Goal: Task Accomplishment & Management: Use online tool/utility

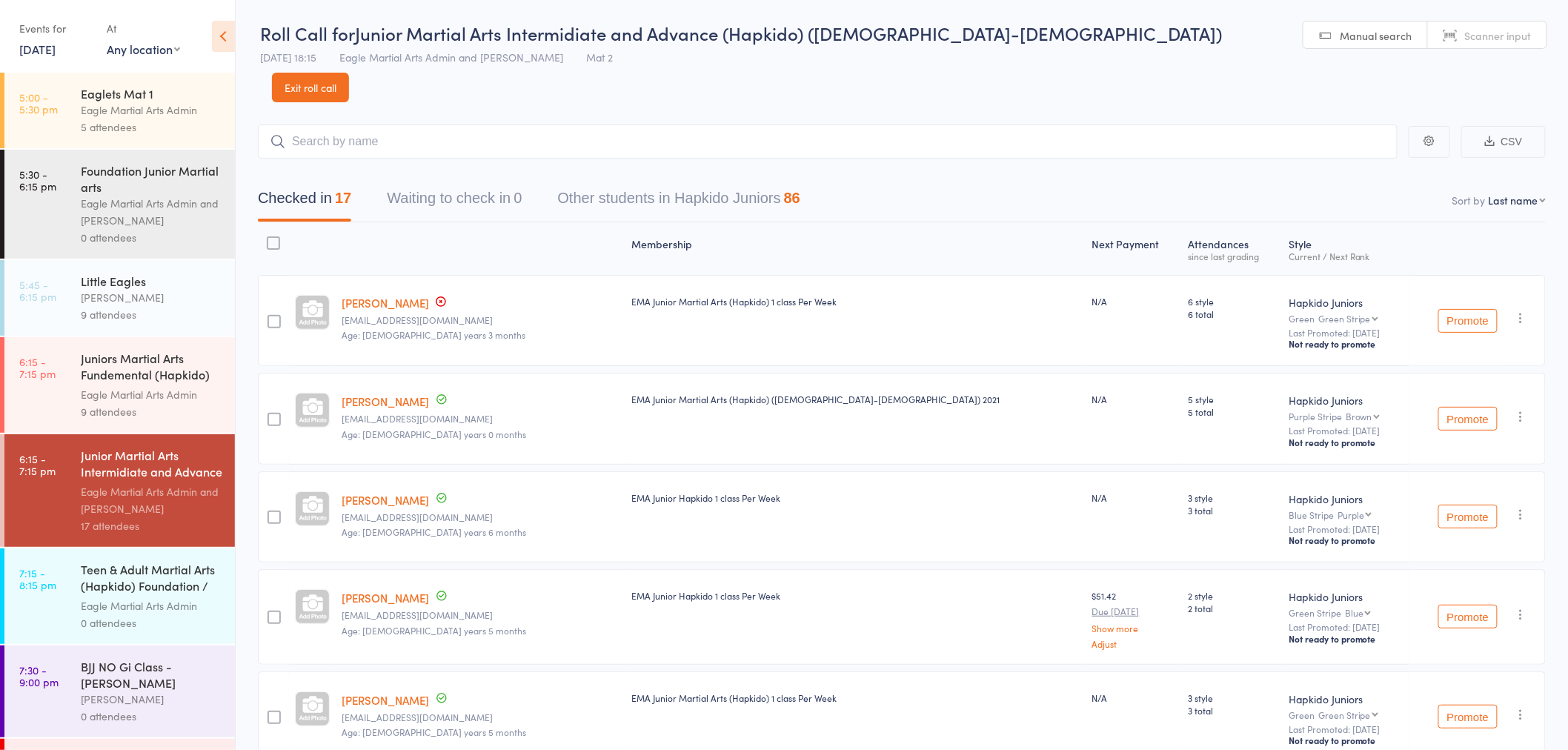
scroll to position [86, 0]
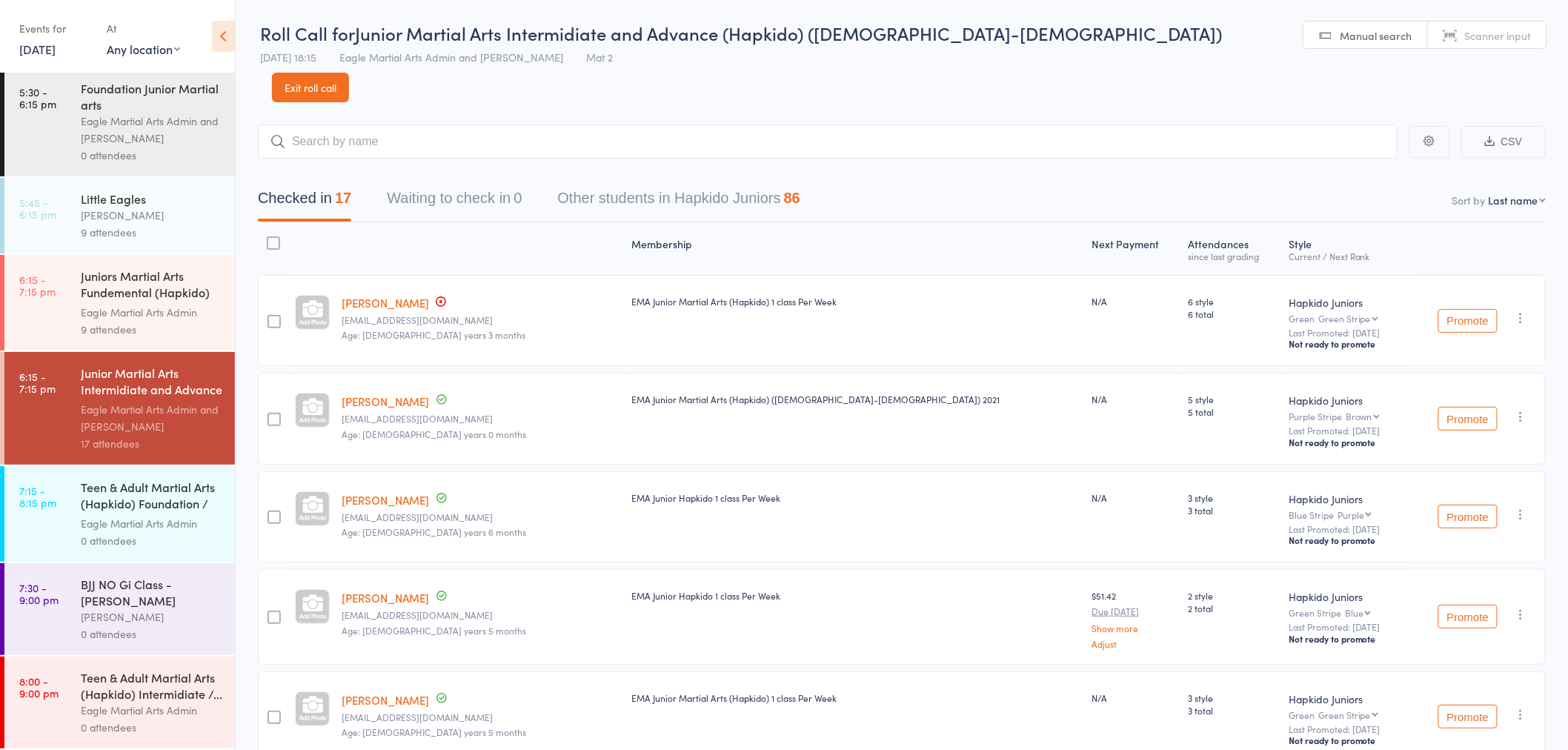
click at [168, 515] on div "Eagle Martial Arts Admin" at bounding box center [152, 523] width 141 height 17
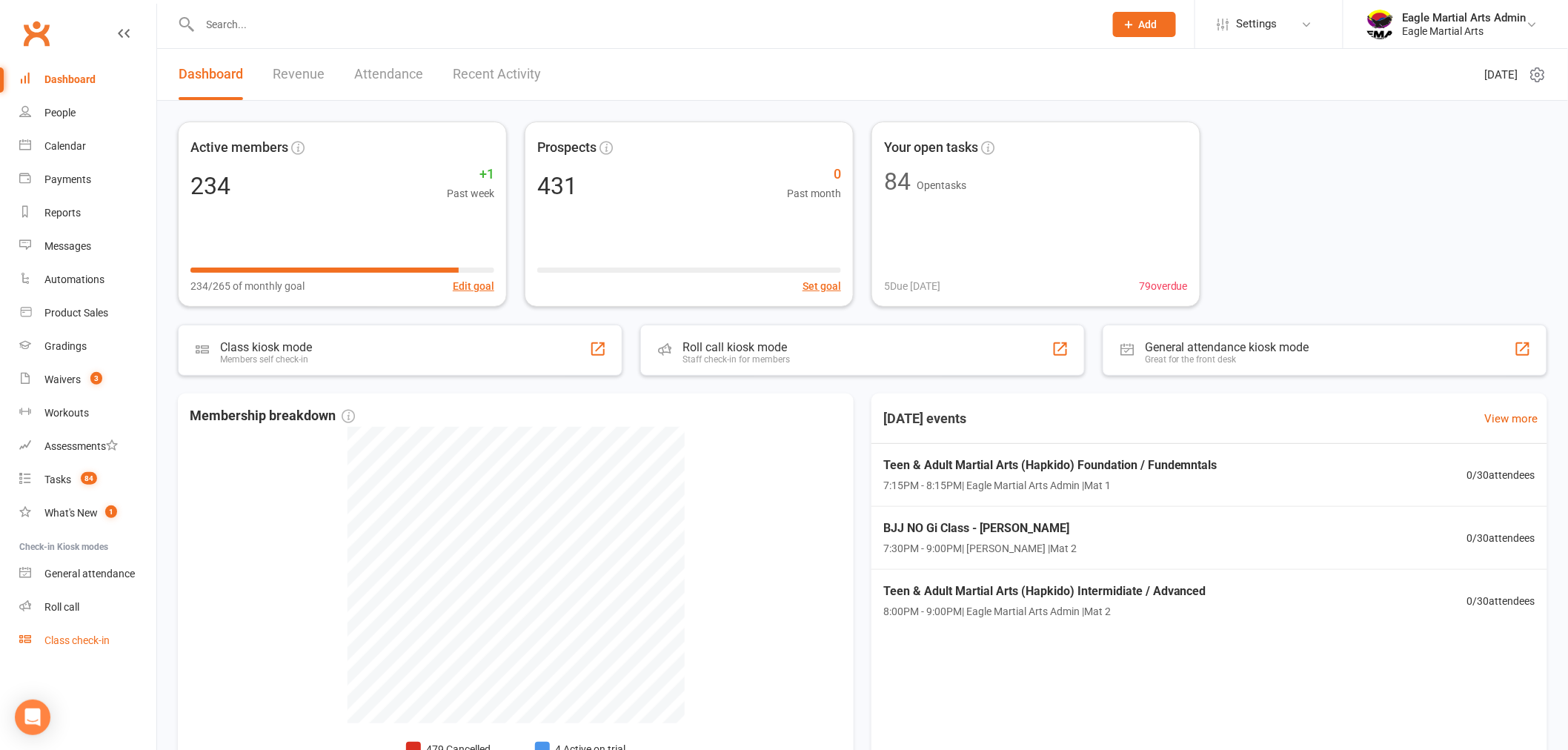
click at [100, 640] on div "Class check-in" at bounding box center [77, 640] width 65 height 12
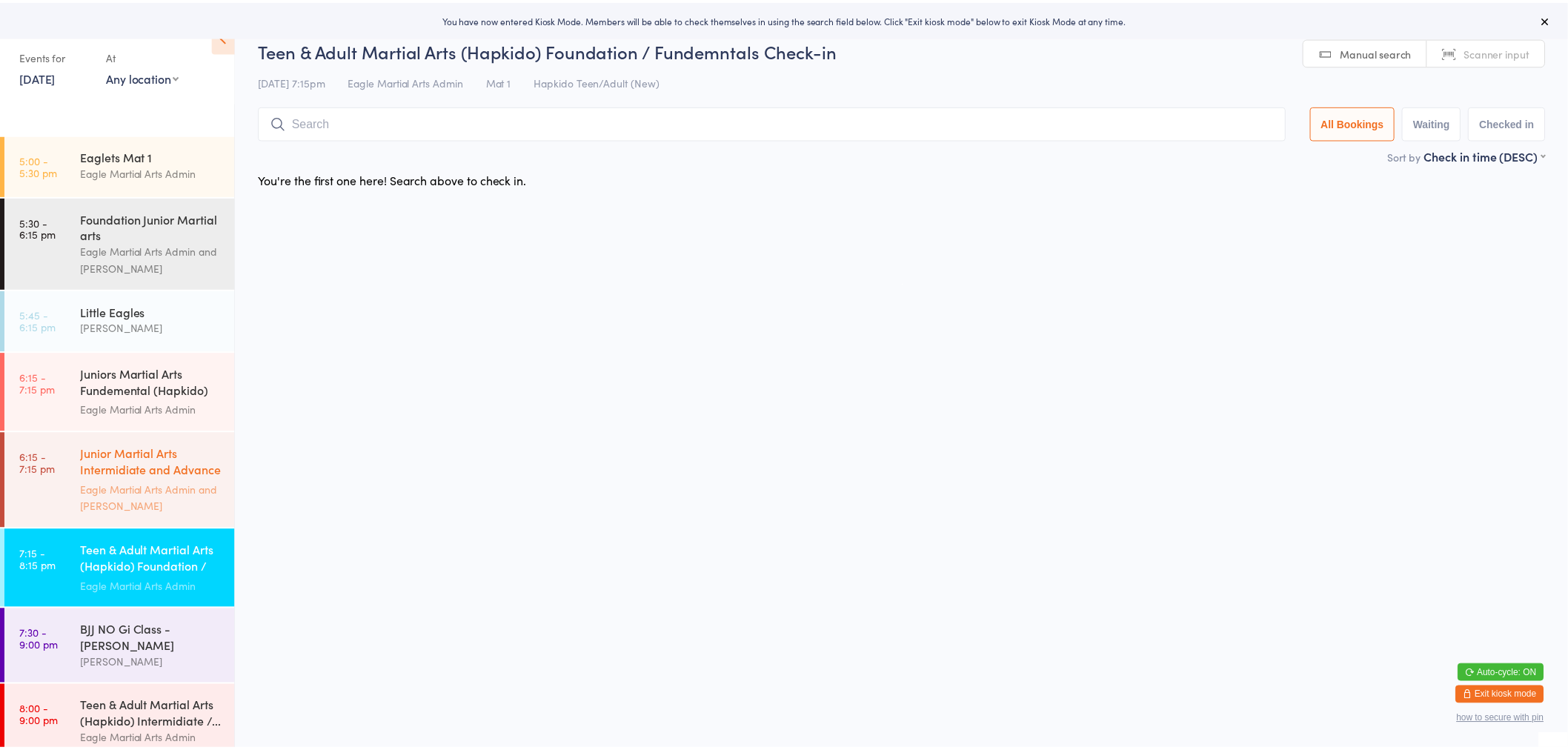
scroll to position [17, 0]
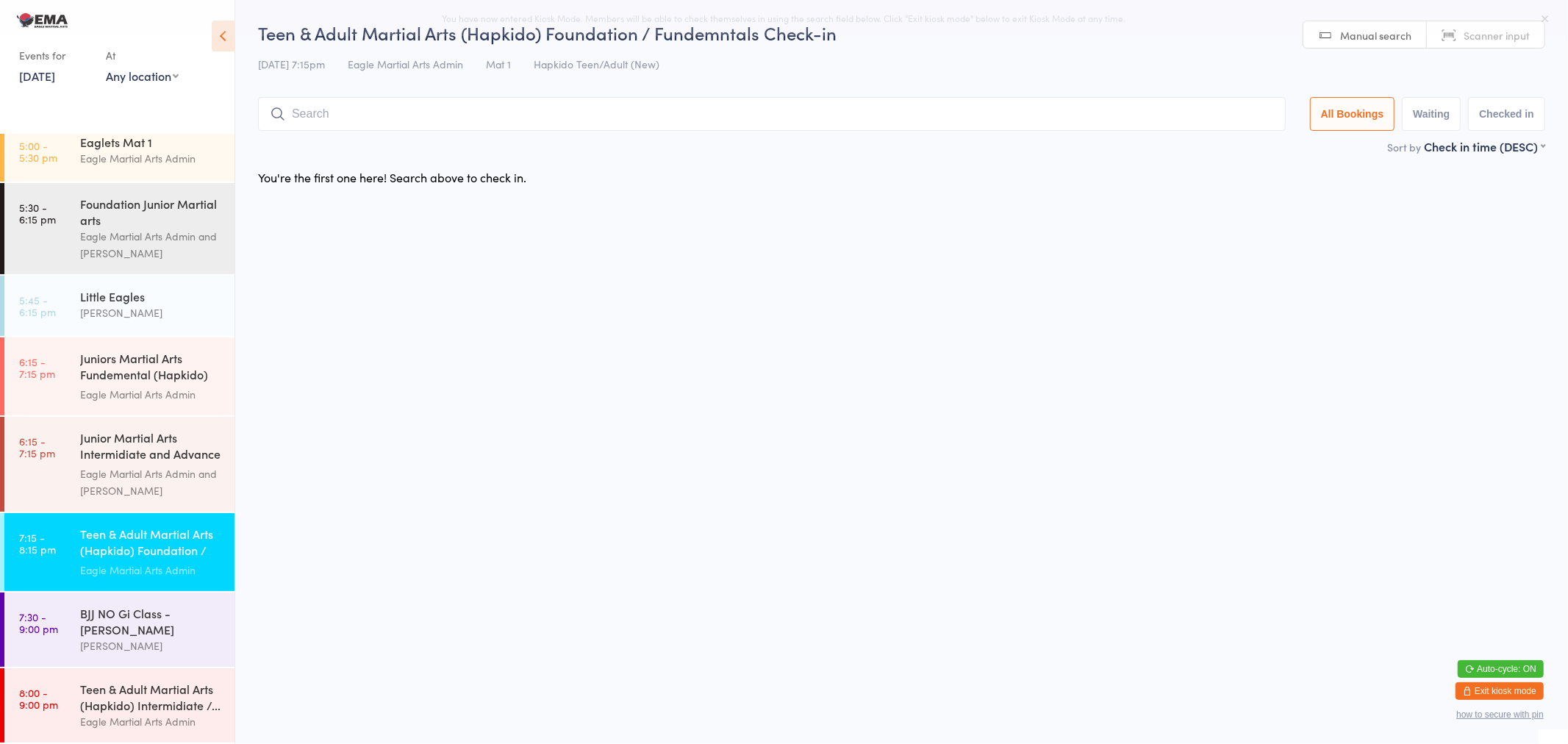
click at [411, 122] on input "search" at bounding box center [771, 113] width 1027 height 34
click at [148, 703] on div "Teen & Adult Martial Arts (Hapkido) Intermidiate /..." at bounding box center [151, 697] width 142 height 32
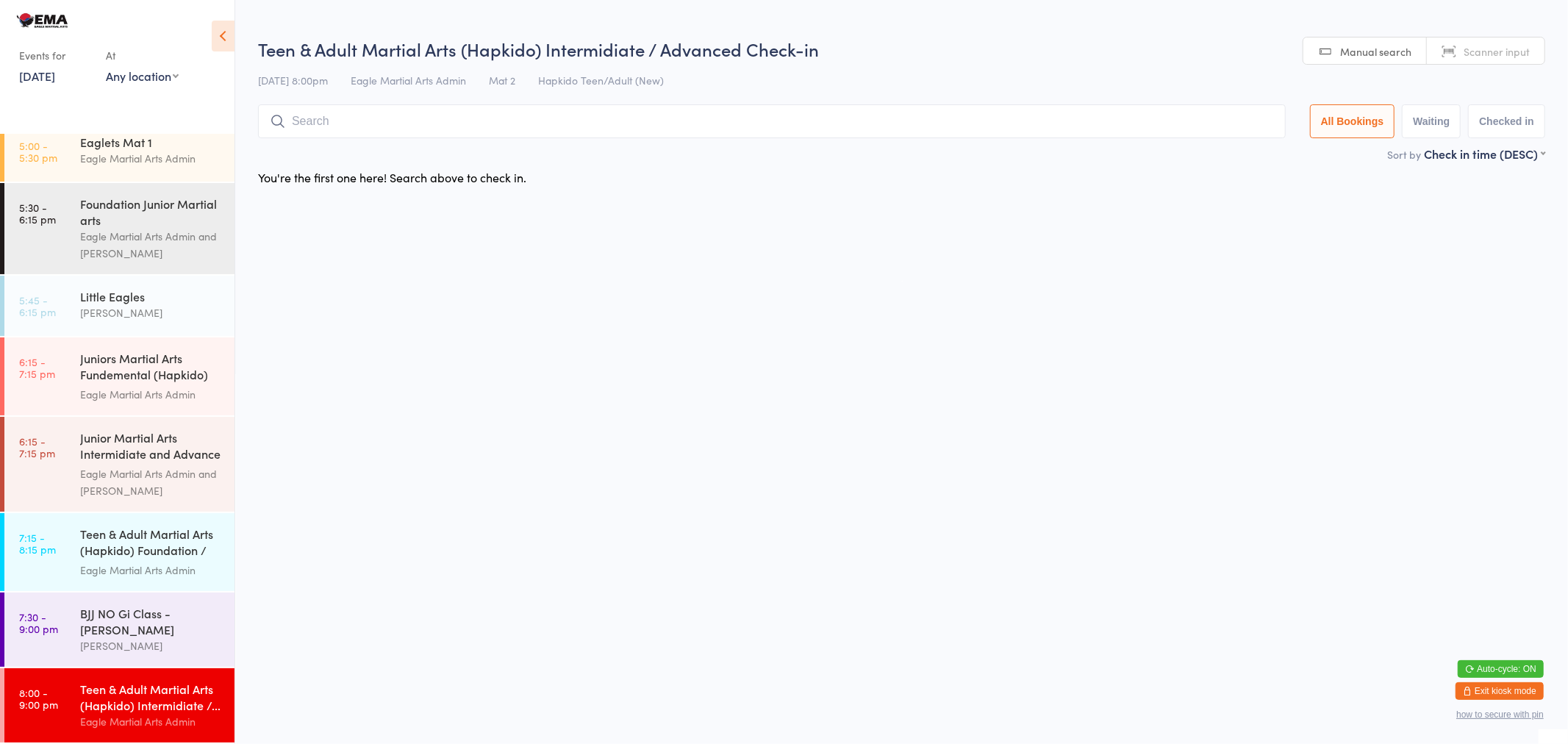
click at [437, 120] on input "search" at bounding box center [771, 121] width 1027 height 34
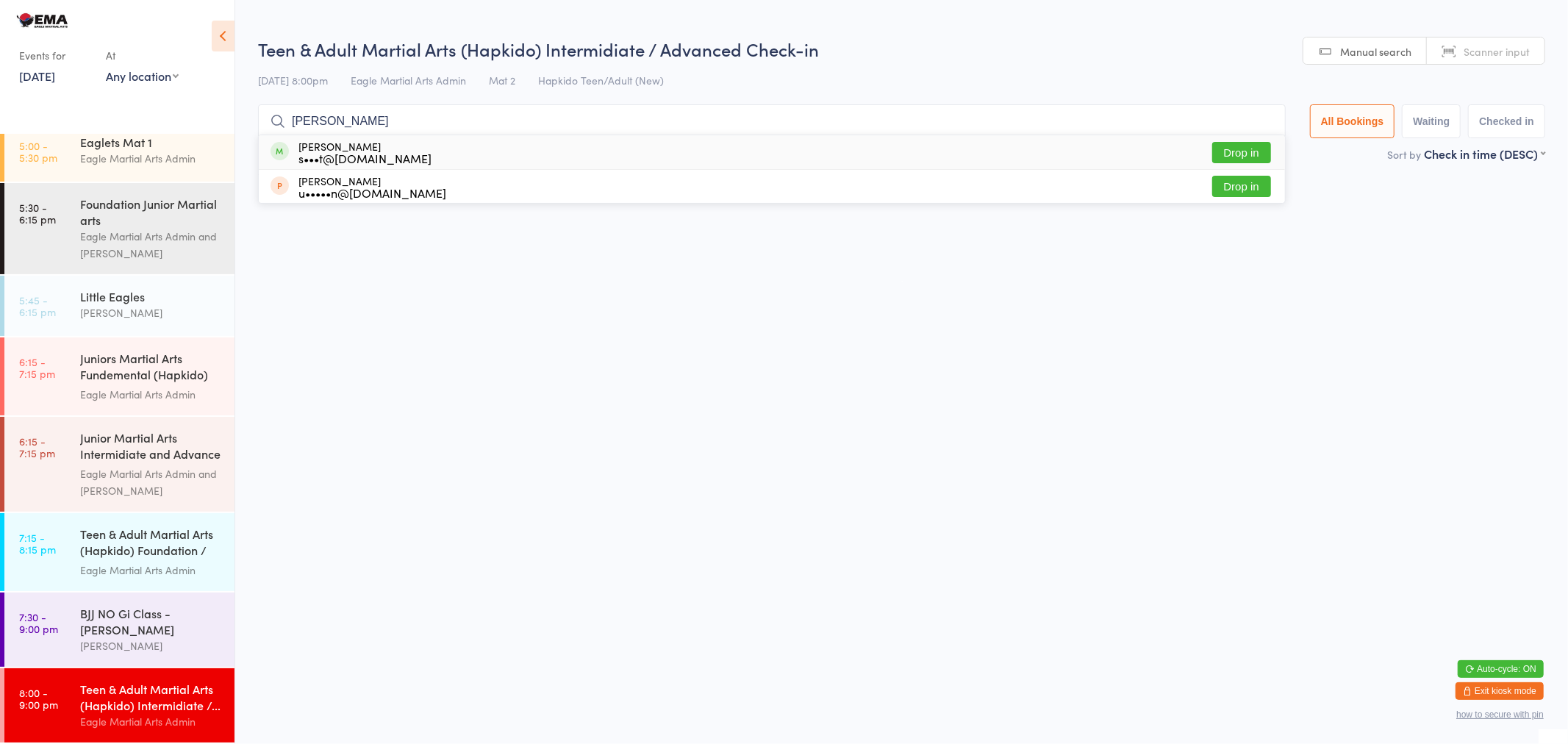
type input "scott"
click at [429, 153] on div "Scott Walters s•••t@eaglema.com.au Drop in" at bounding box center [771, 152] width 1026 height 34
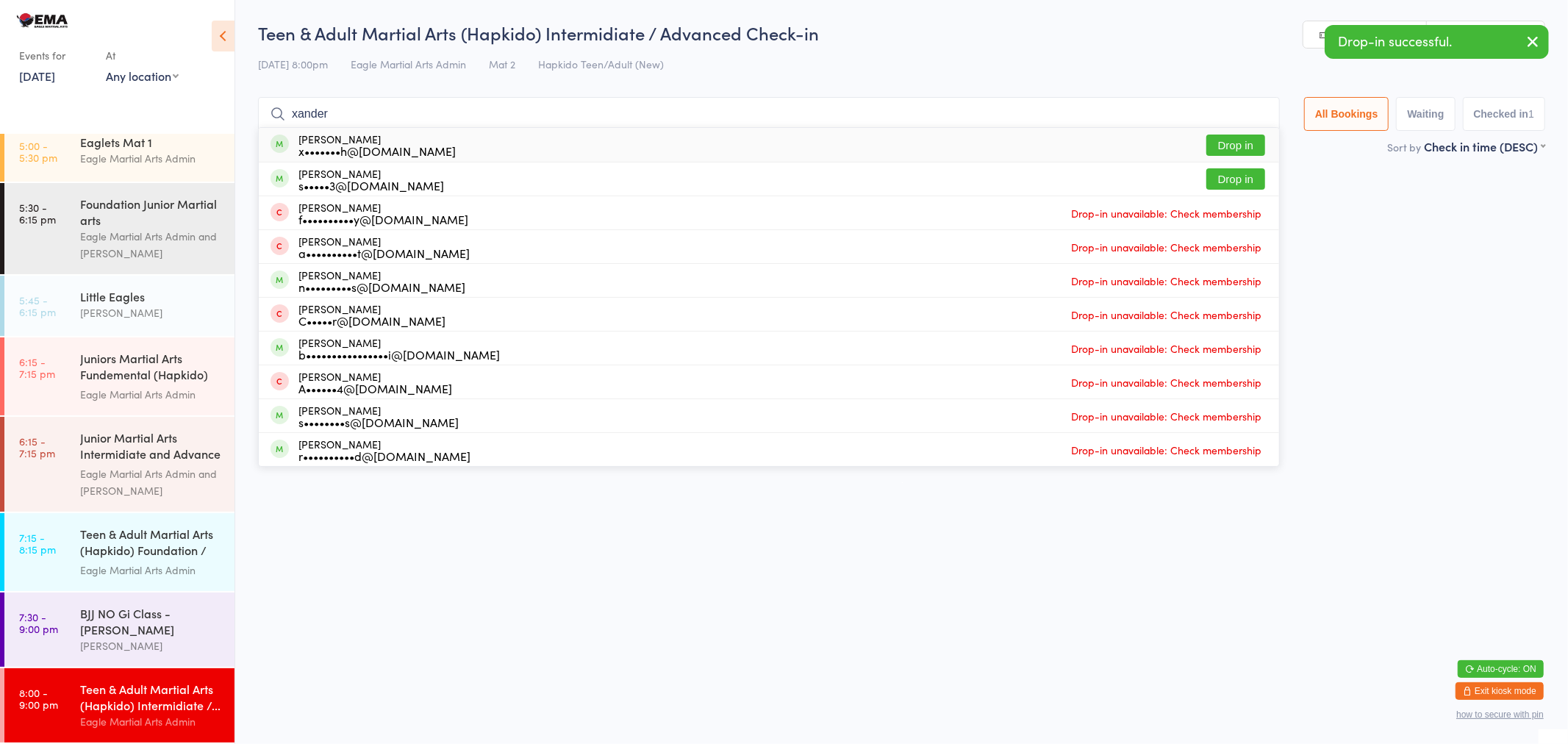
type input "xander"
click at [371, 145] on div "x•••••••h@gmail.com" at bounding box center [377, 151] width 158 height 12
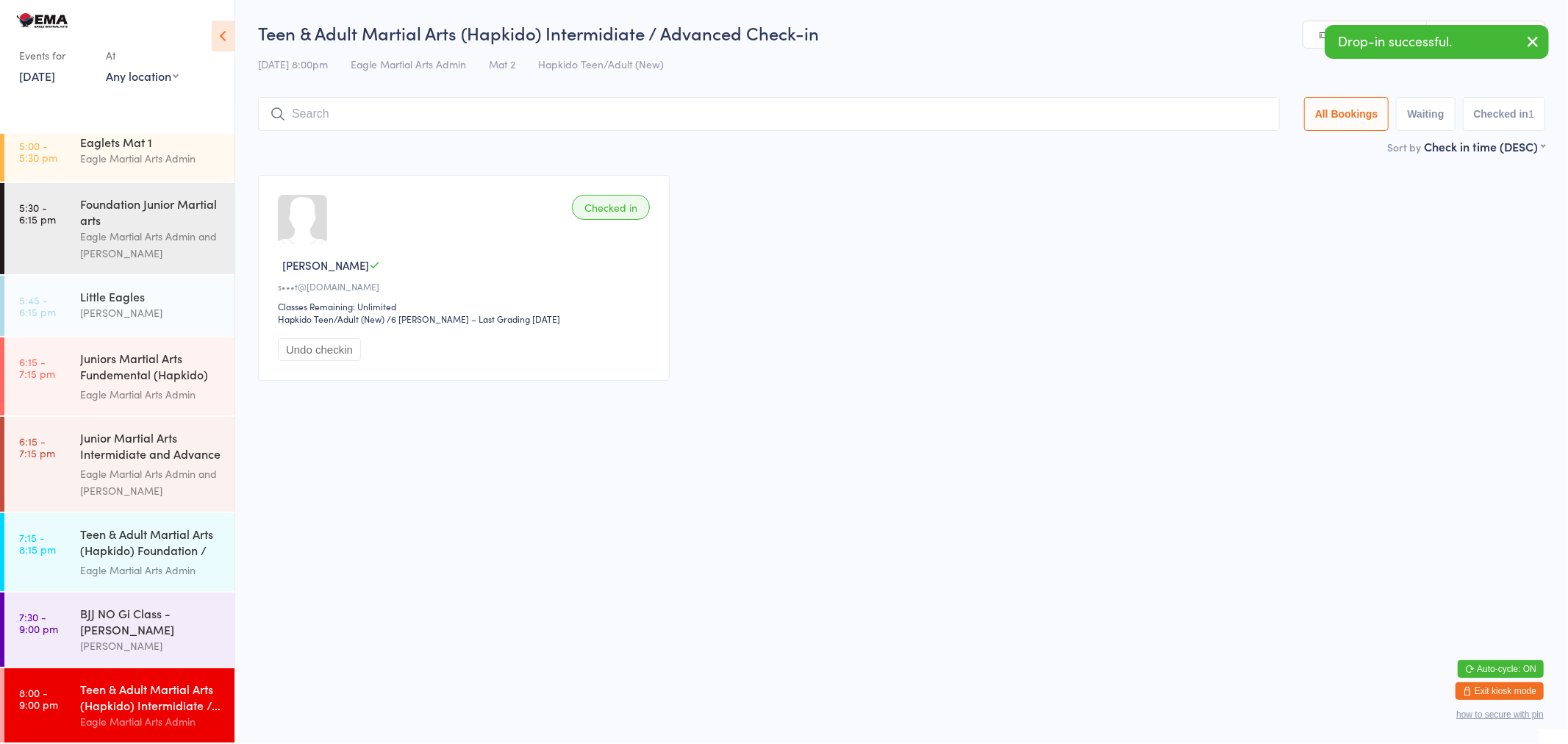
click at [370, 116] on input "search" at bounding box center [768, 113] width 1022 height 34
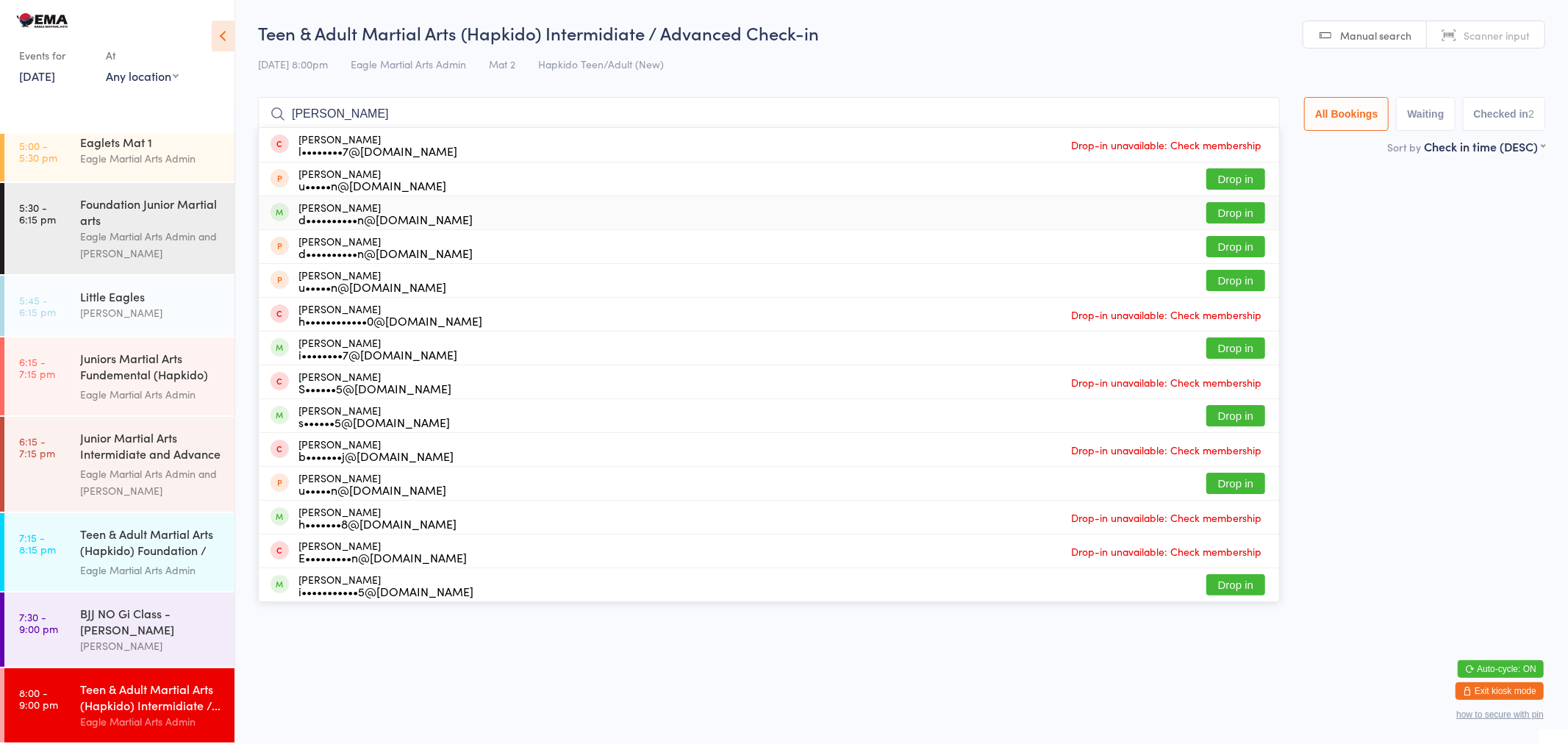
type input "ian"
click at [384, 206] on div "Ian de Santos d••••••••••n@gmail.com" at bounding box center [385, 214] width 174 height 24
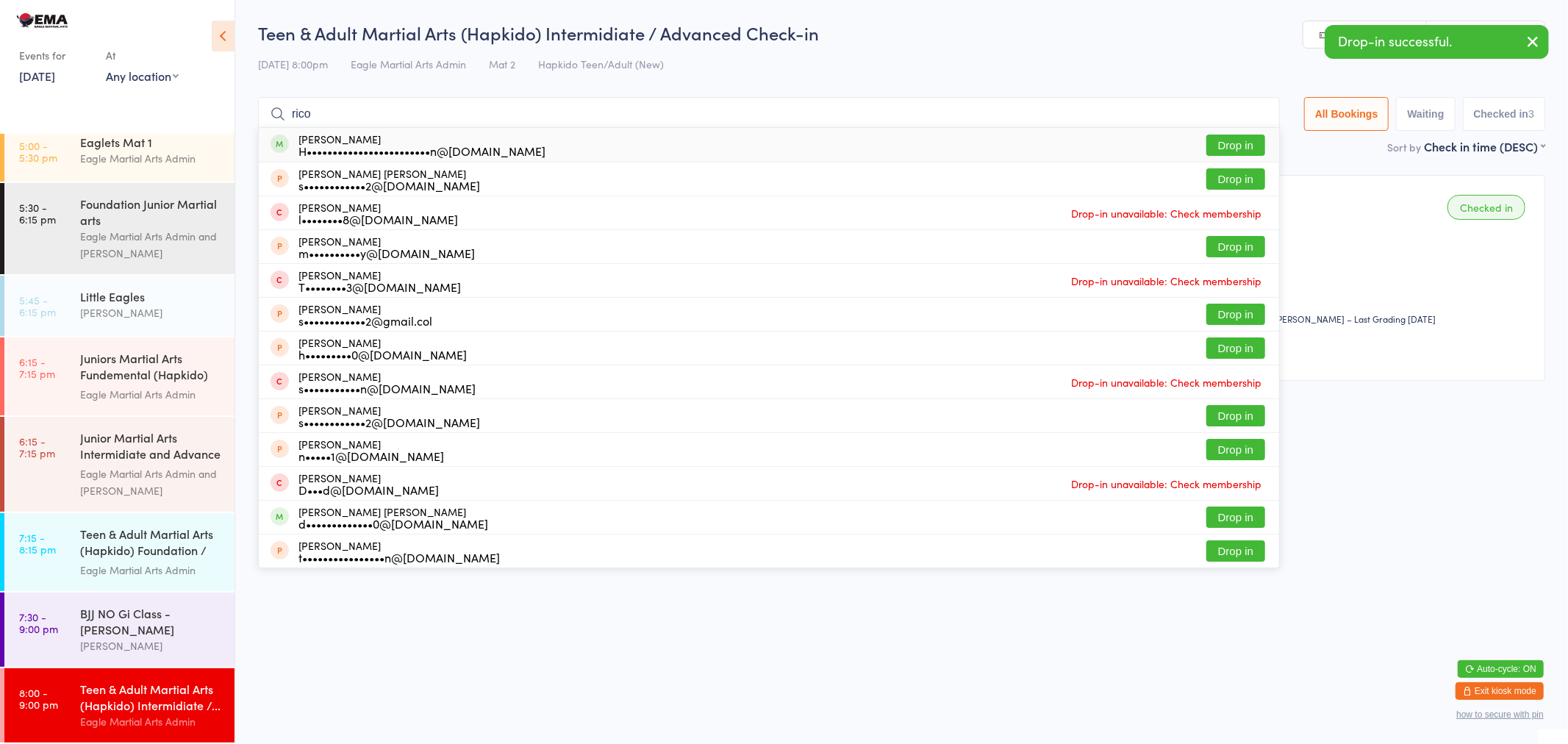
type input "rico"
click at [390, 149] on div "H••••••••••••••••••••••••n@gmail.com" at bounding box center [422, 151] width 247 height 12
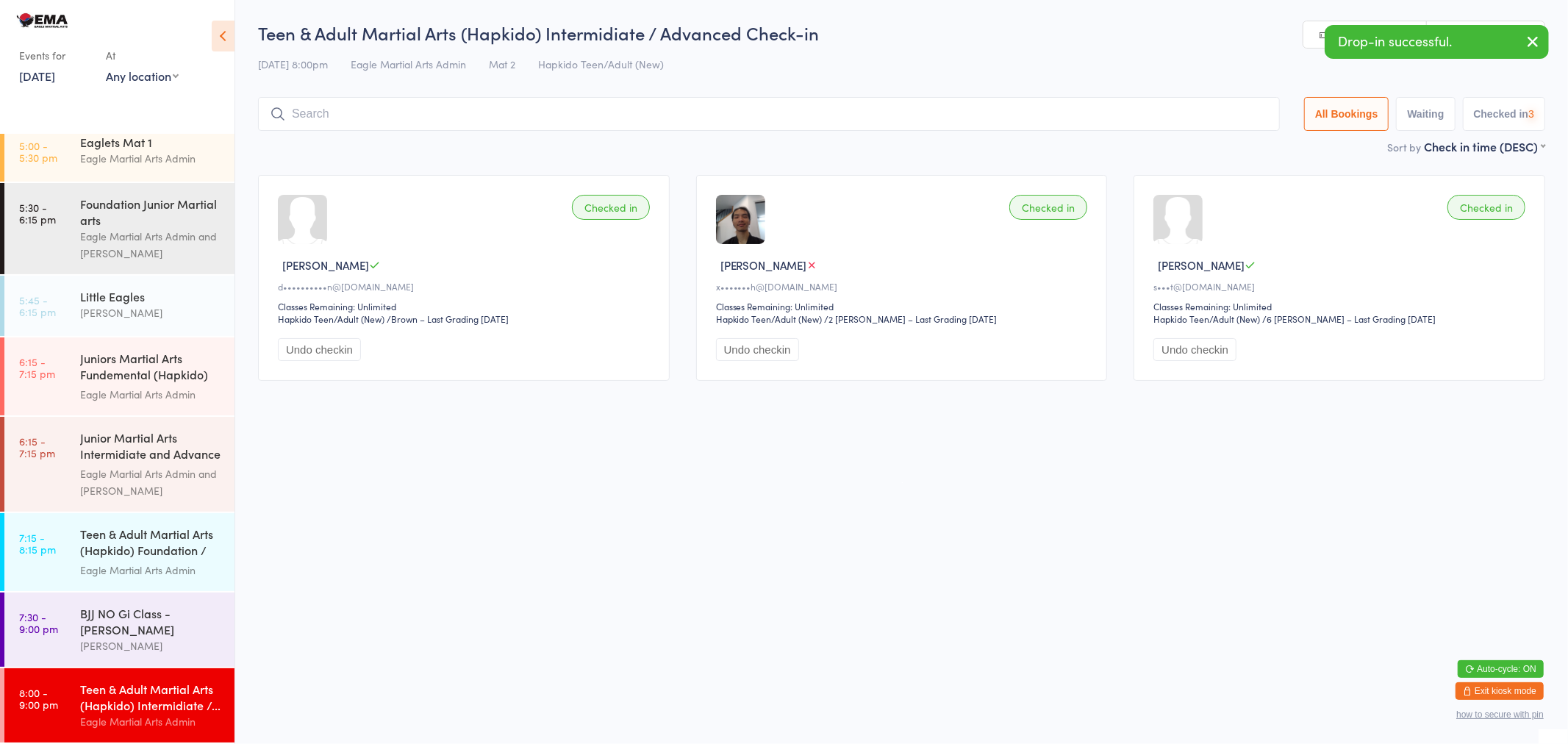
click at [384, 116] on input "search" at bounding box center [768, 113] width 1022 height 34
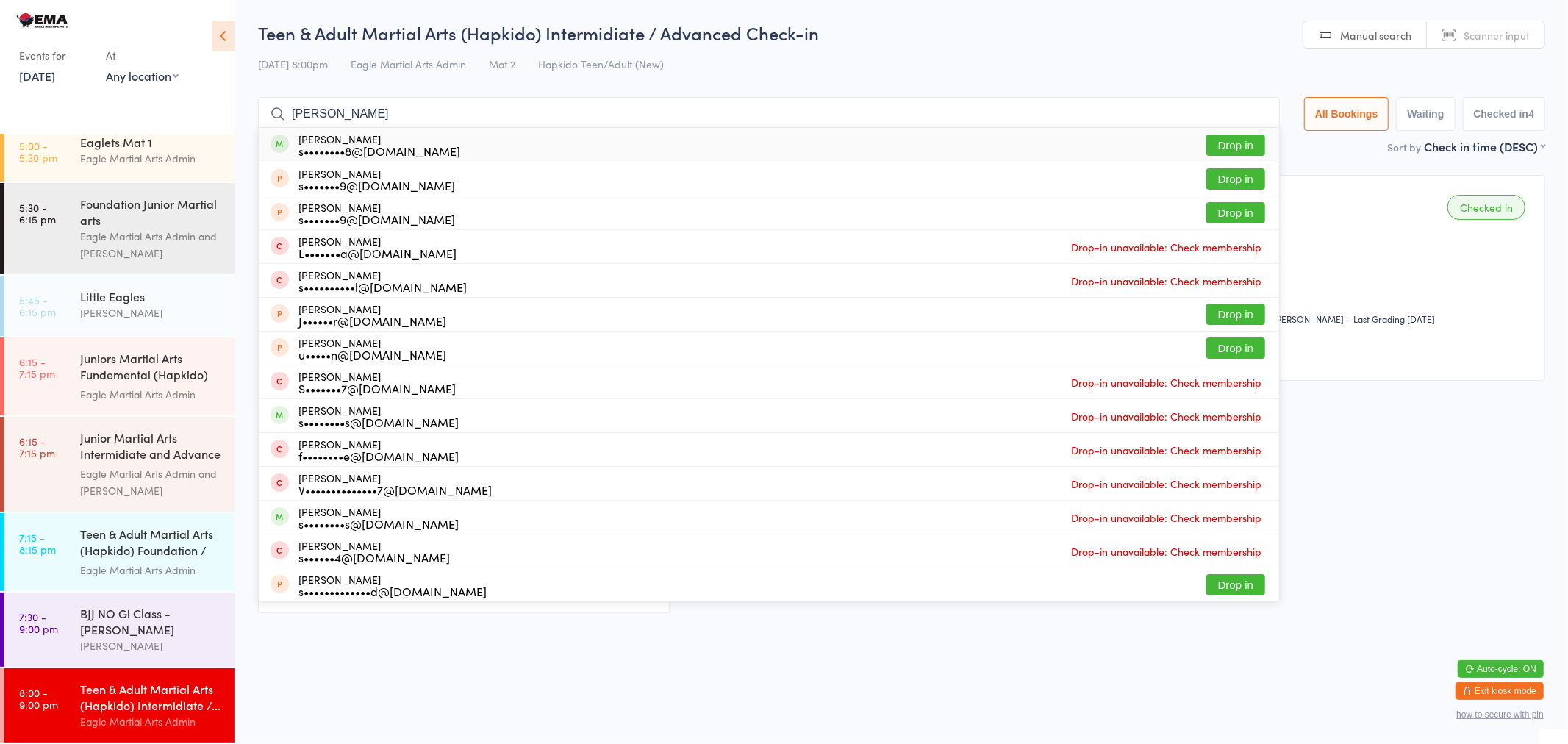
type input "sally"
click at [384, 137] on div "Sally Su s••••••••8@gmail.com" at bounding box center [379, 145] width 162 height 24
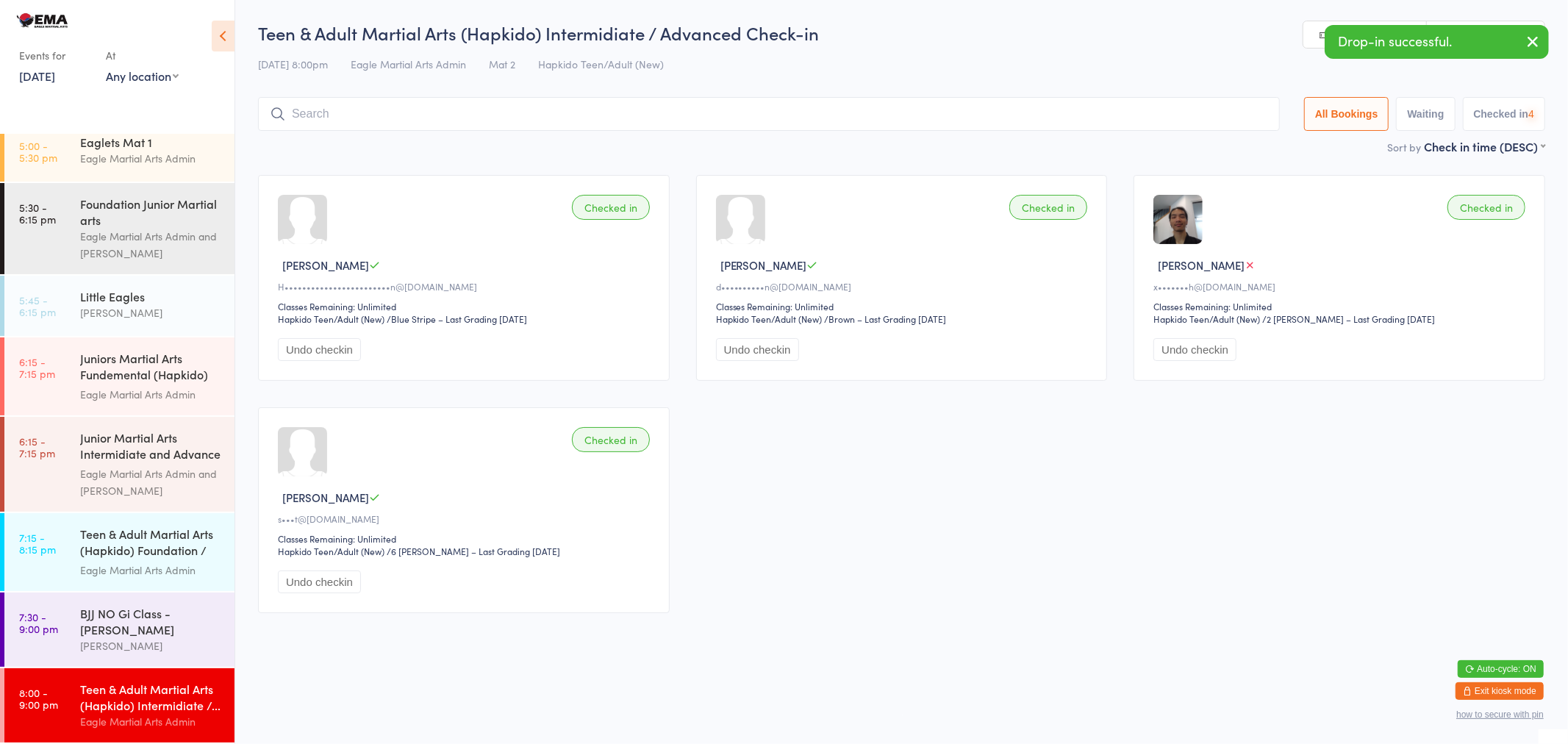
click at [371, 110] on input "search" at bounding box center [768, 113] width 1022 height 34
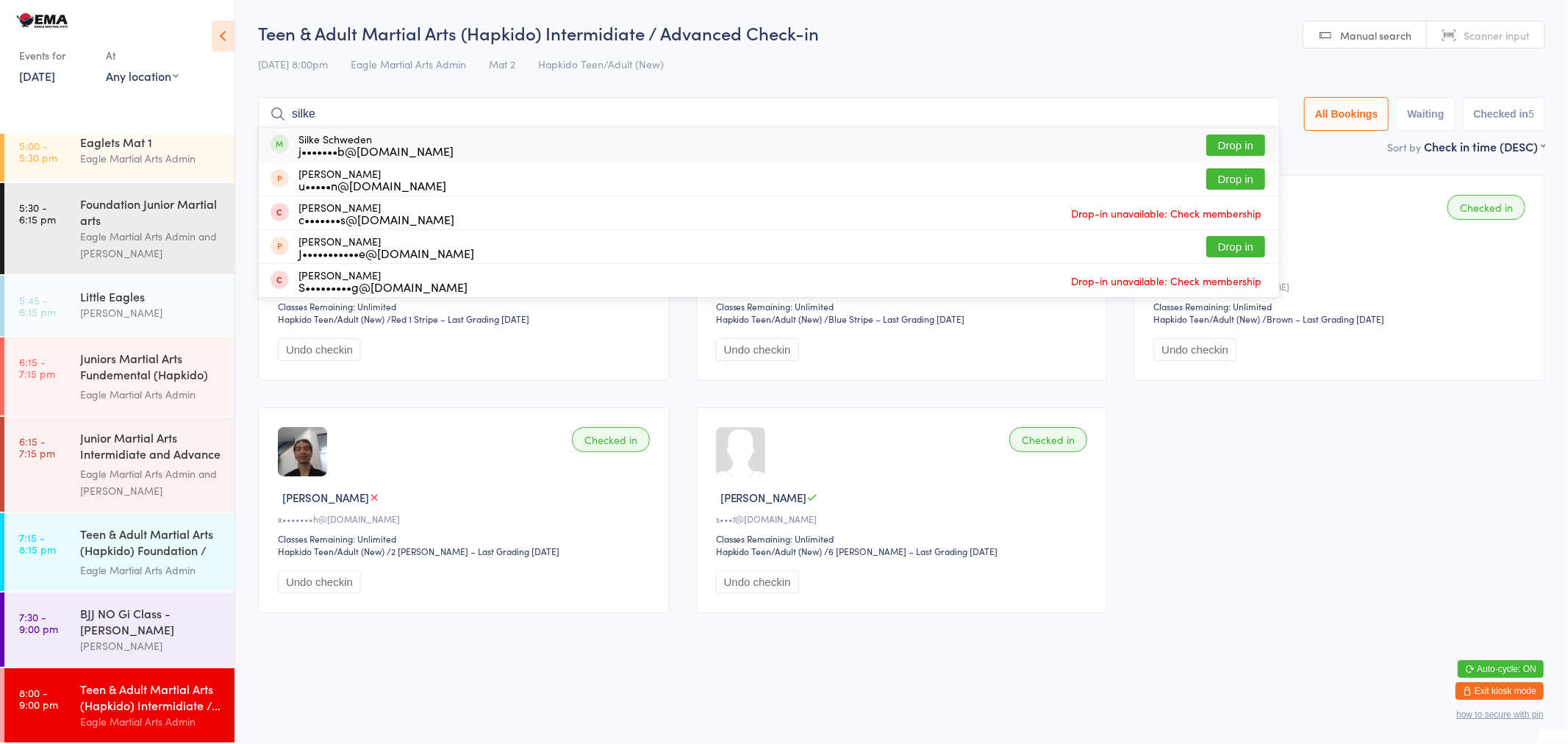
type input "silke"
drag, startPoint x: 350, startPoint y: 149, endPoint x: 349, endPoint y: 134, distance: 15.0
click at [351, 149] on div "j•••••••b@rocketmail.com" at bounding box center [376, 151] width 155 height 12
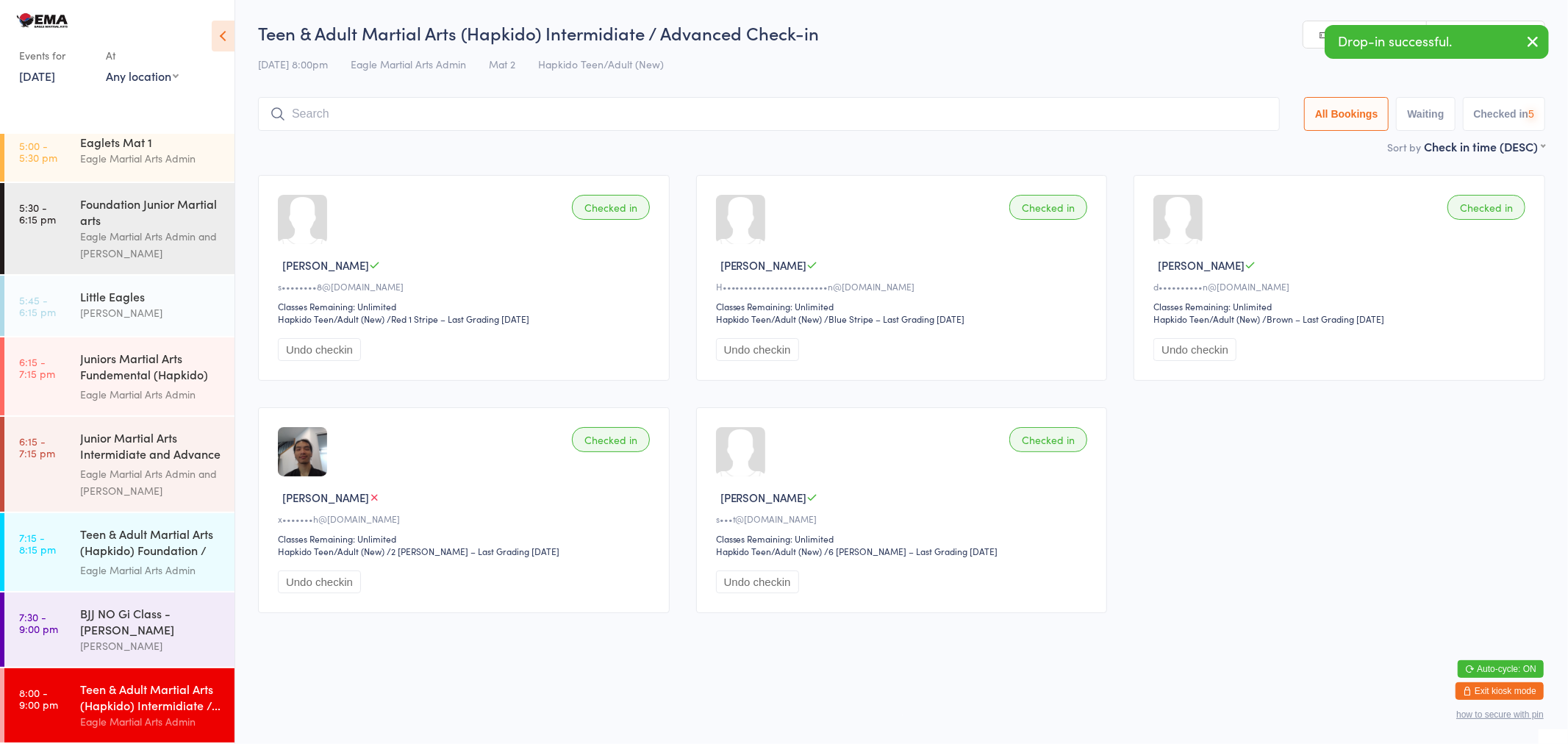
click at [343, 113] on input "search" at bounding box center [768, 113] width 1022 height 34
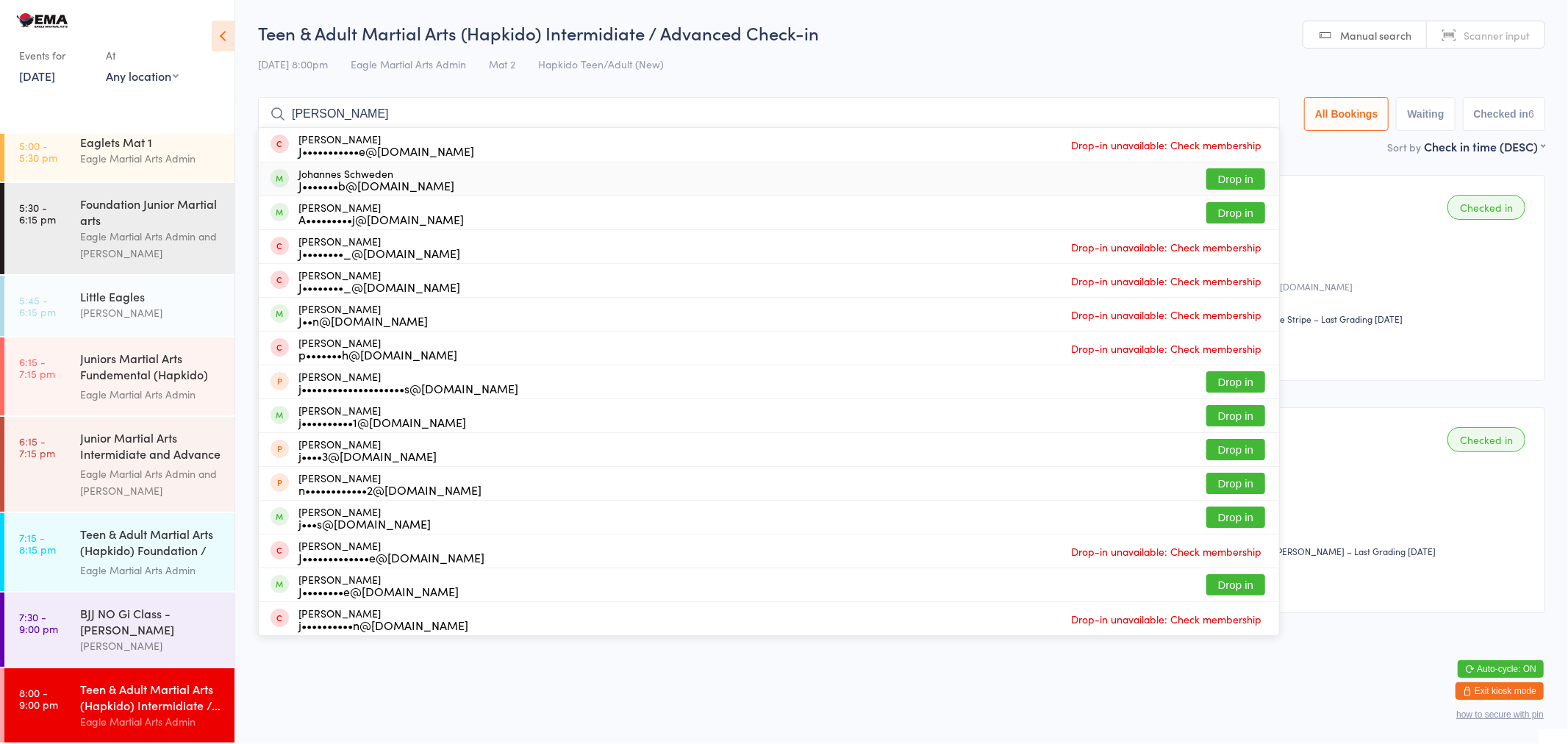
type input "johann"
click at [369, 181] on div "J•••••••b@rocketmail.com" at bounding box center [377, 185] width 156 height 12
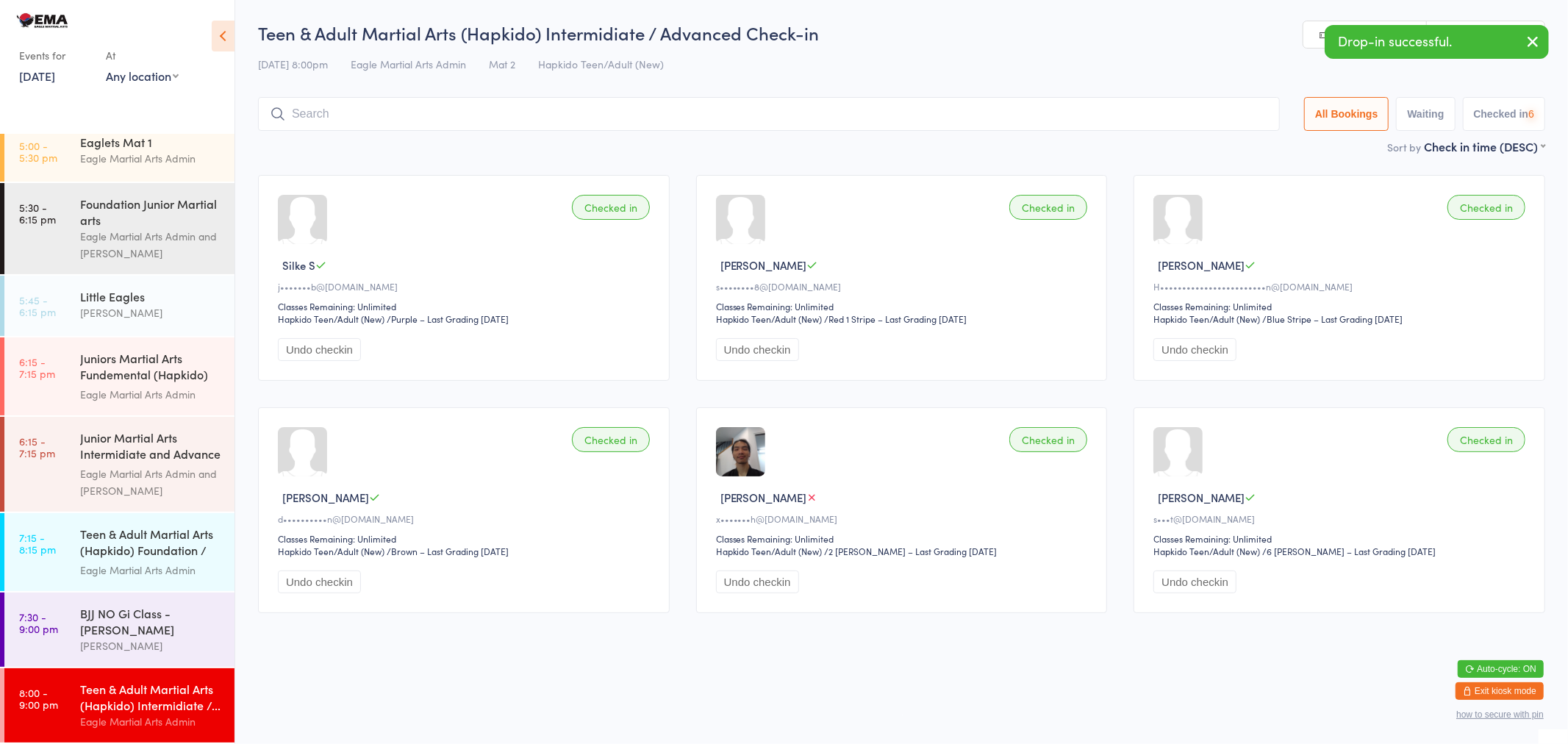
click at [355, 125] on input "search" at bounding box center [768, 113] width 1022 height 34
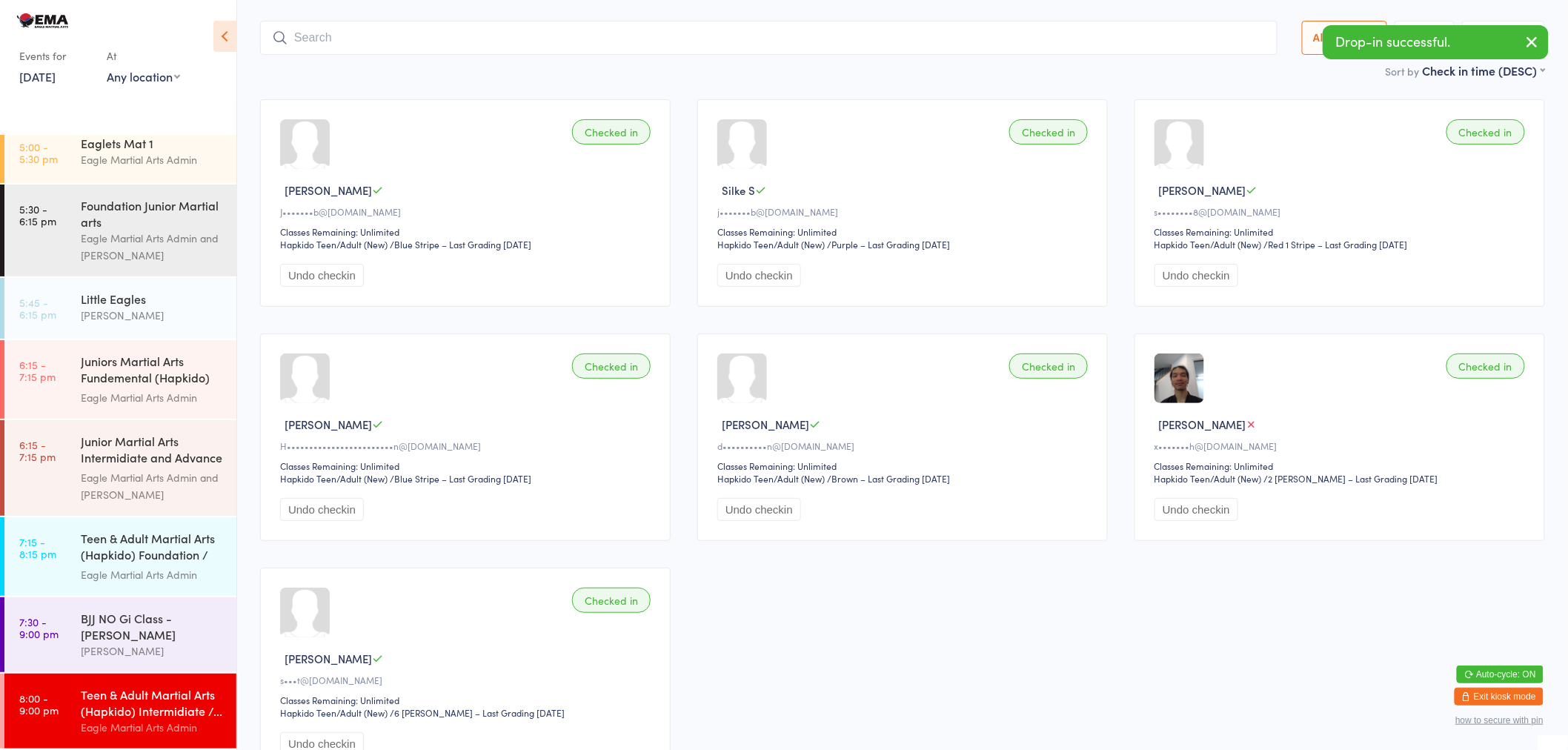
scroll to position [99, 0]
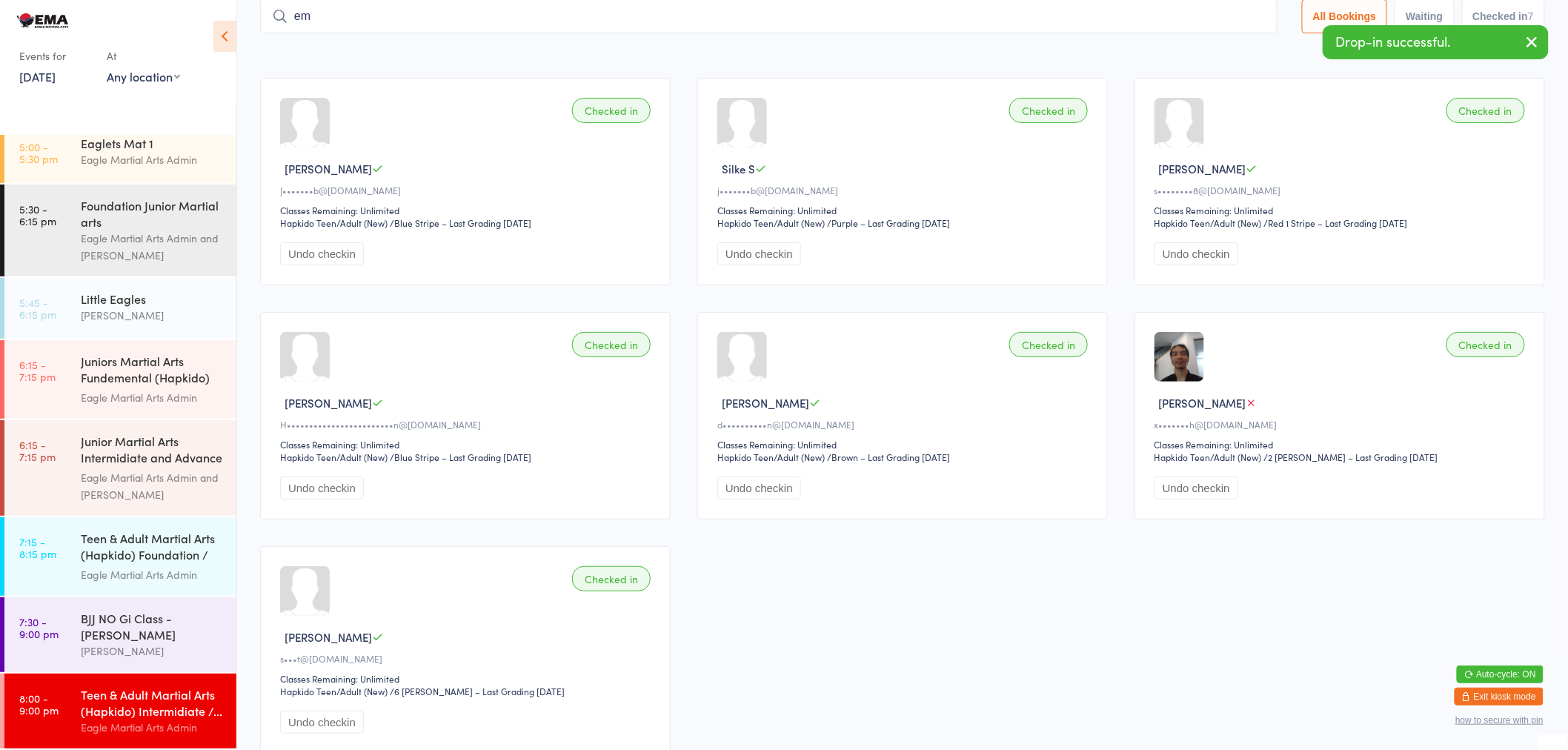
type input "e"
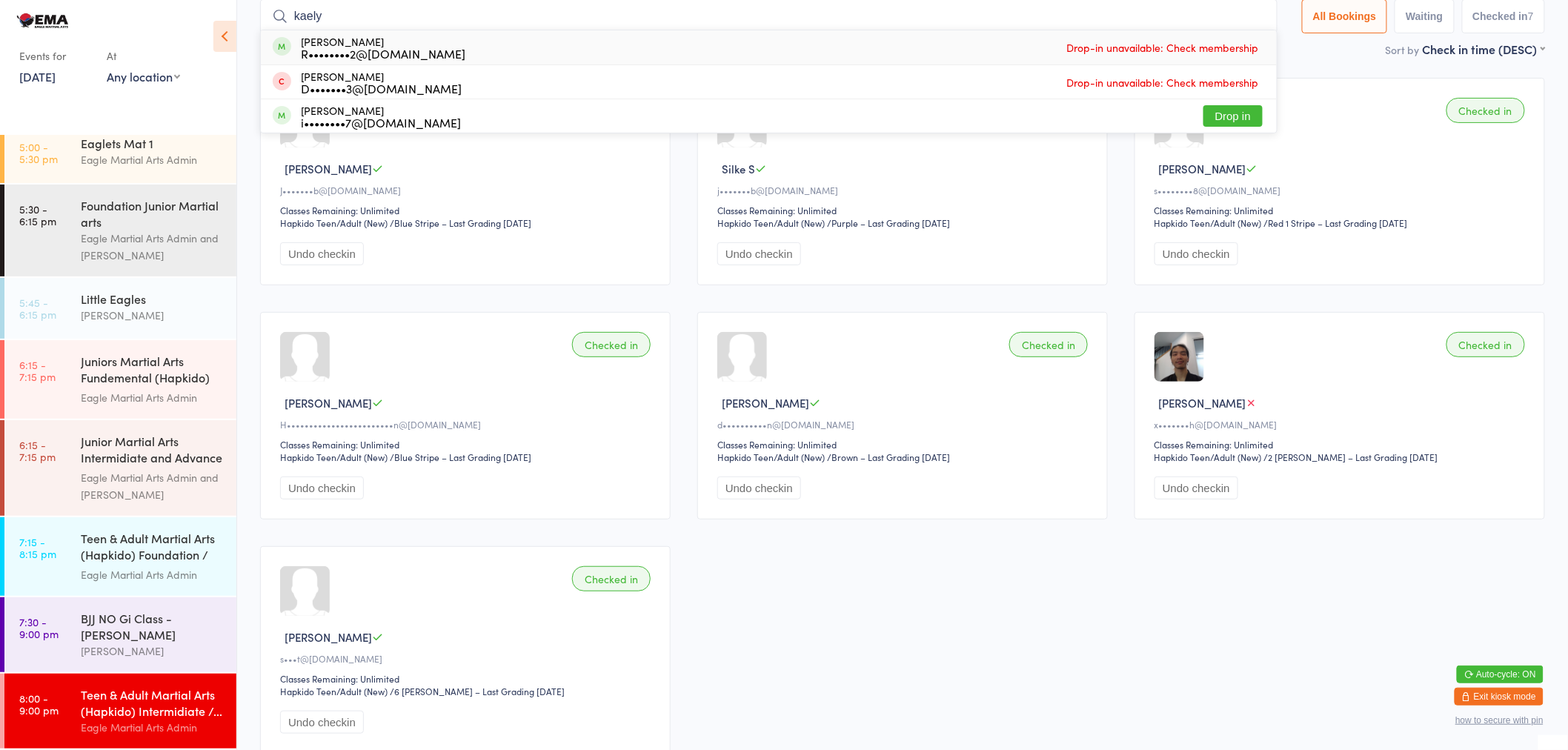
drag, startPoint x: 410, startPoint y: 17, endPoint x: -56, endPoint y: 14, distance: 466.0
click at [0, 14] on html "You have now entered Kiosk Mode. Members will be able to check themselves in us…" at bounding box center [784, 276] width 1568 height 750
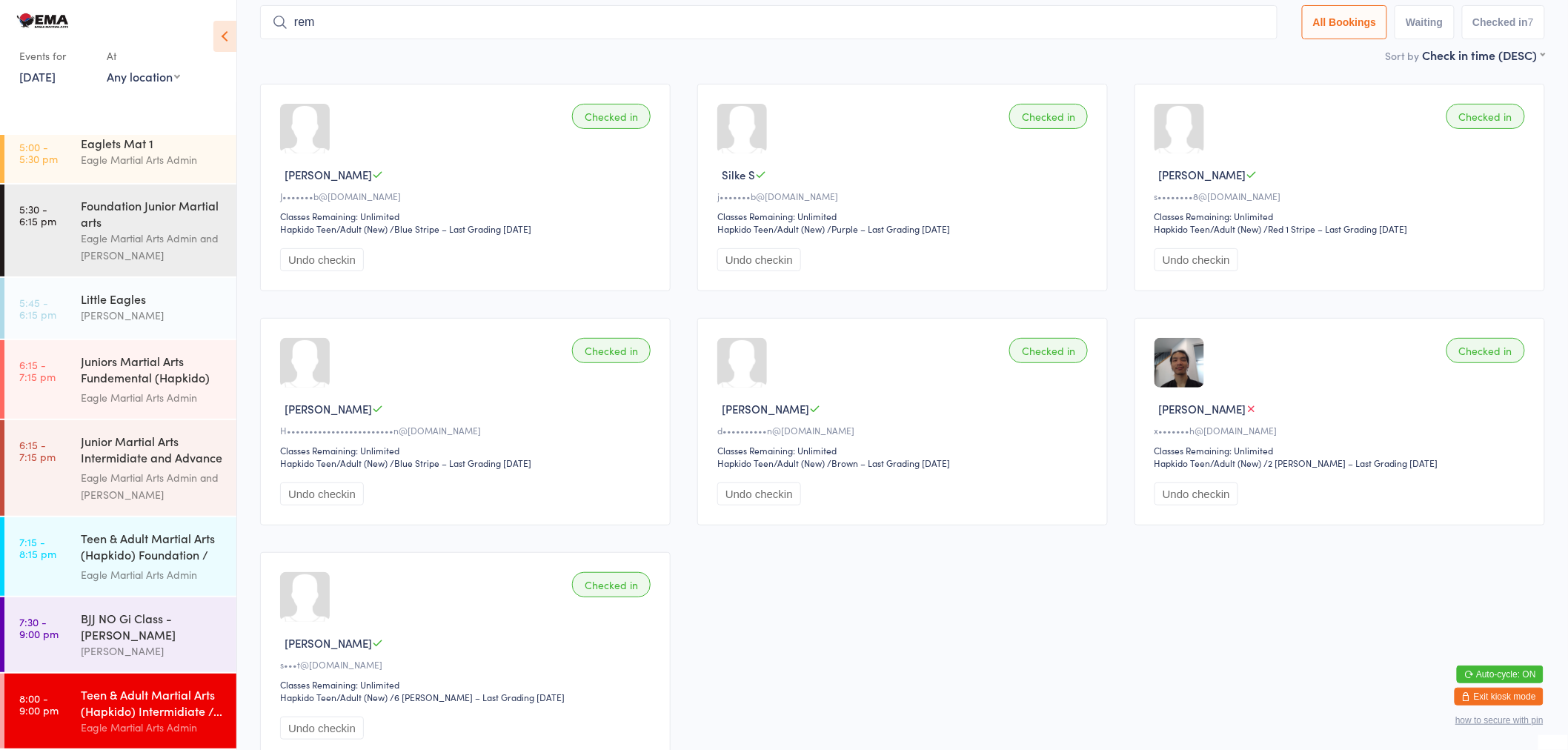
type input "remo"
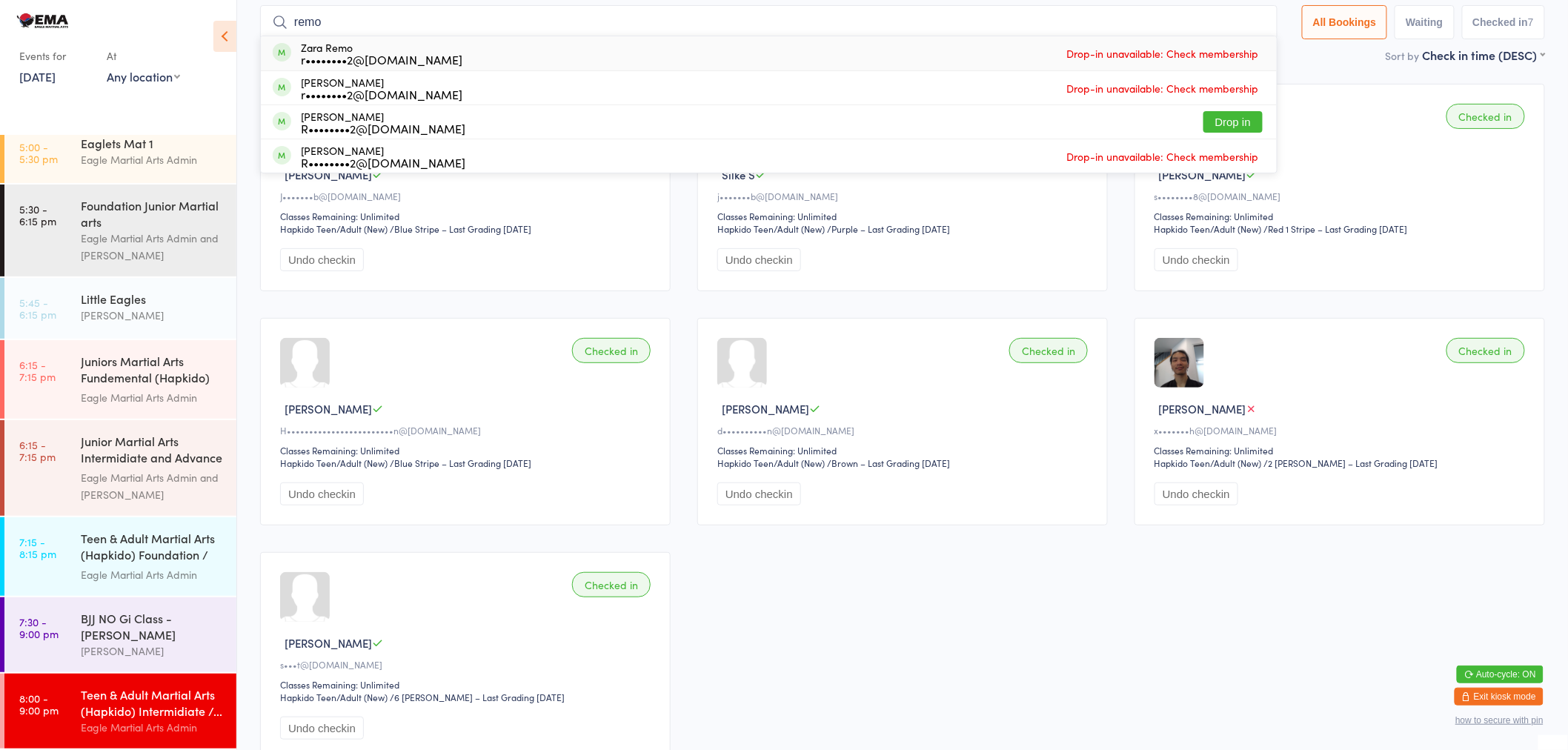
drag, startPoint x: 157, startPoint y: -41, endPoint x: -180, endPoint y: -100, distance: 342.1
click at [0, 0] on html "You have now entered Kiosk Mode. Members will be able to check themselves in us…" at bounding box center [784, 282] width 1568 height 750
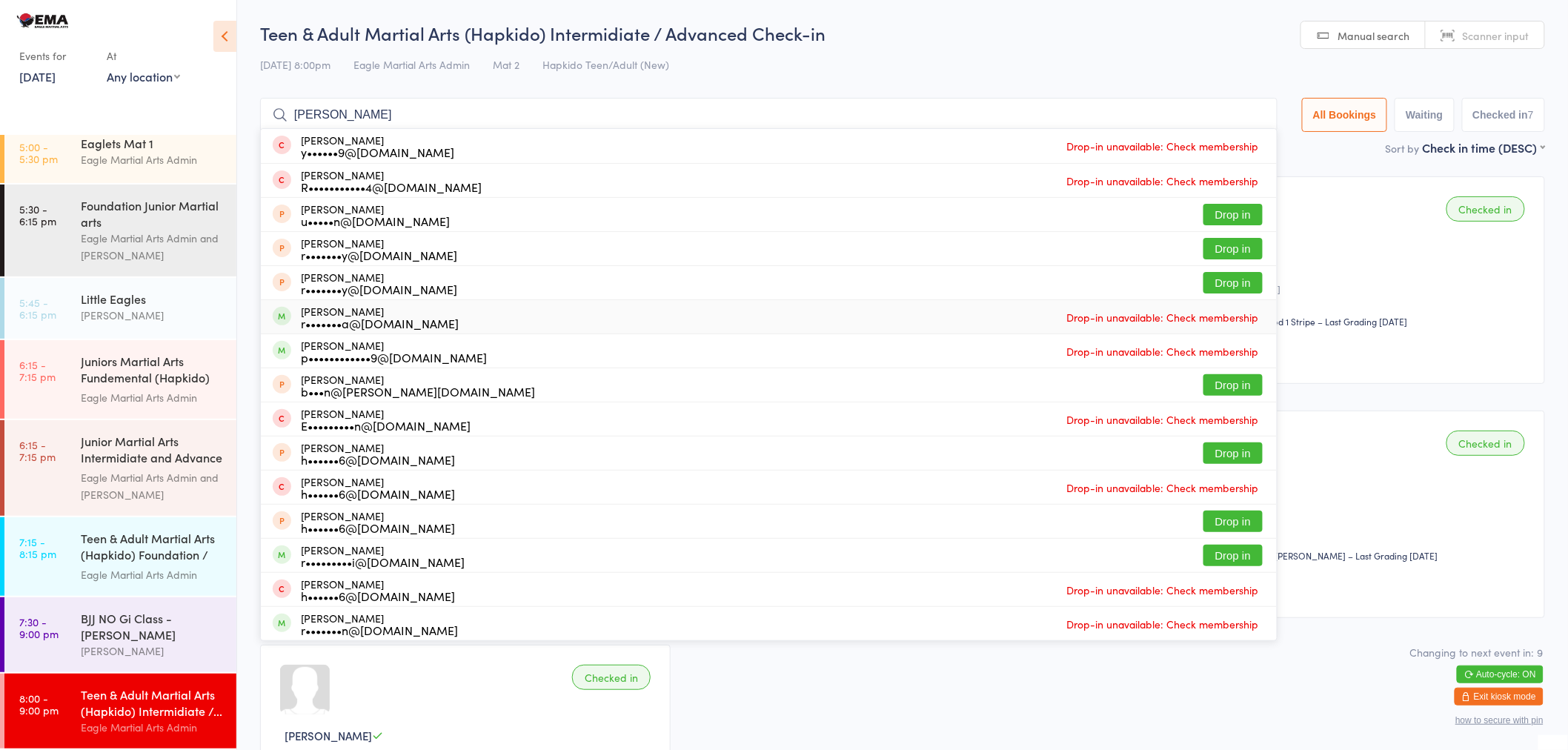
type input "ryan"
click at [377, 319] on div "r•••••••a@gmail.com" at bounding box center [380, 323] width 158 height 12
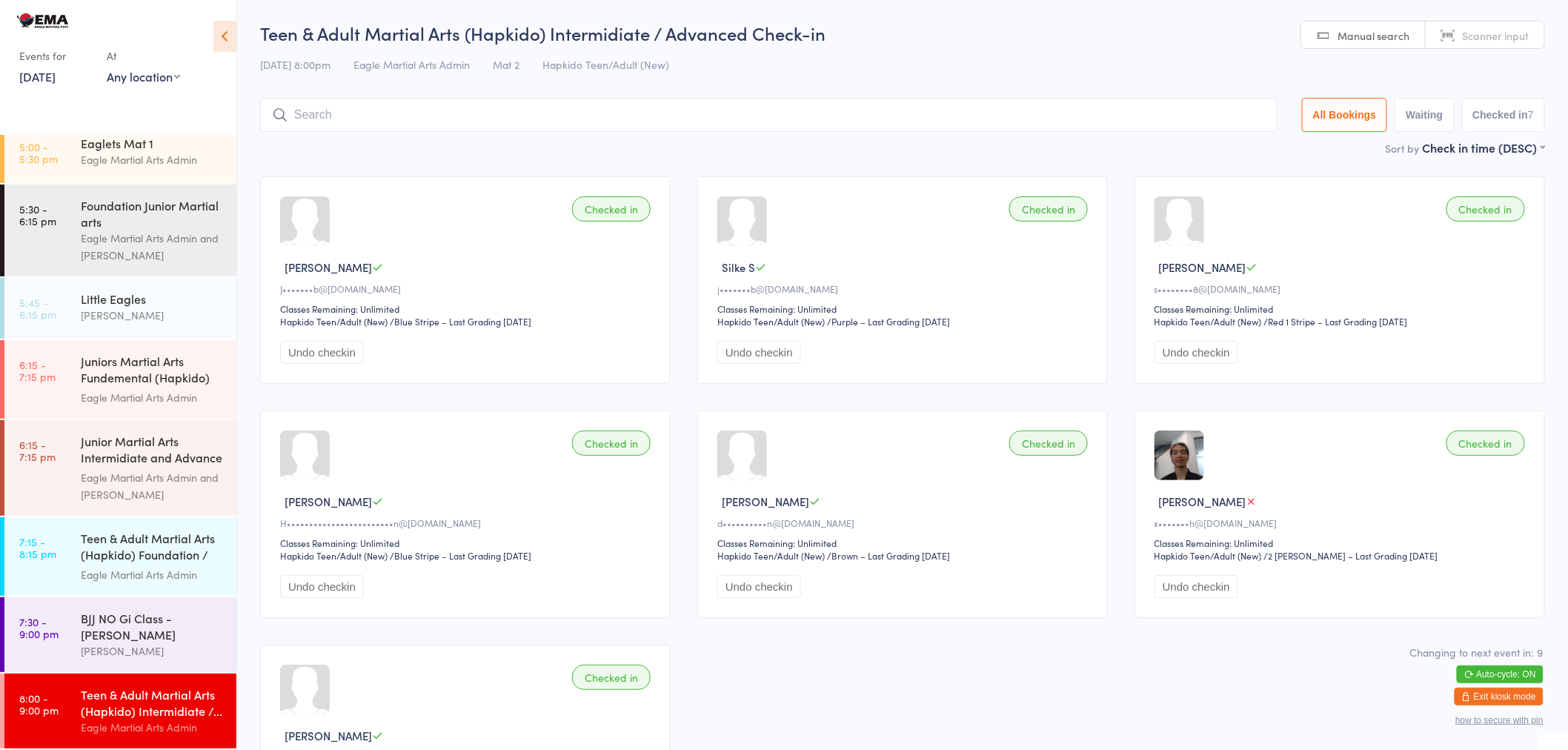
click at [365, 114] on input "search" at bounding box center [768, 114] width 1018 height 34
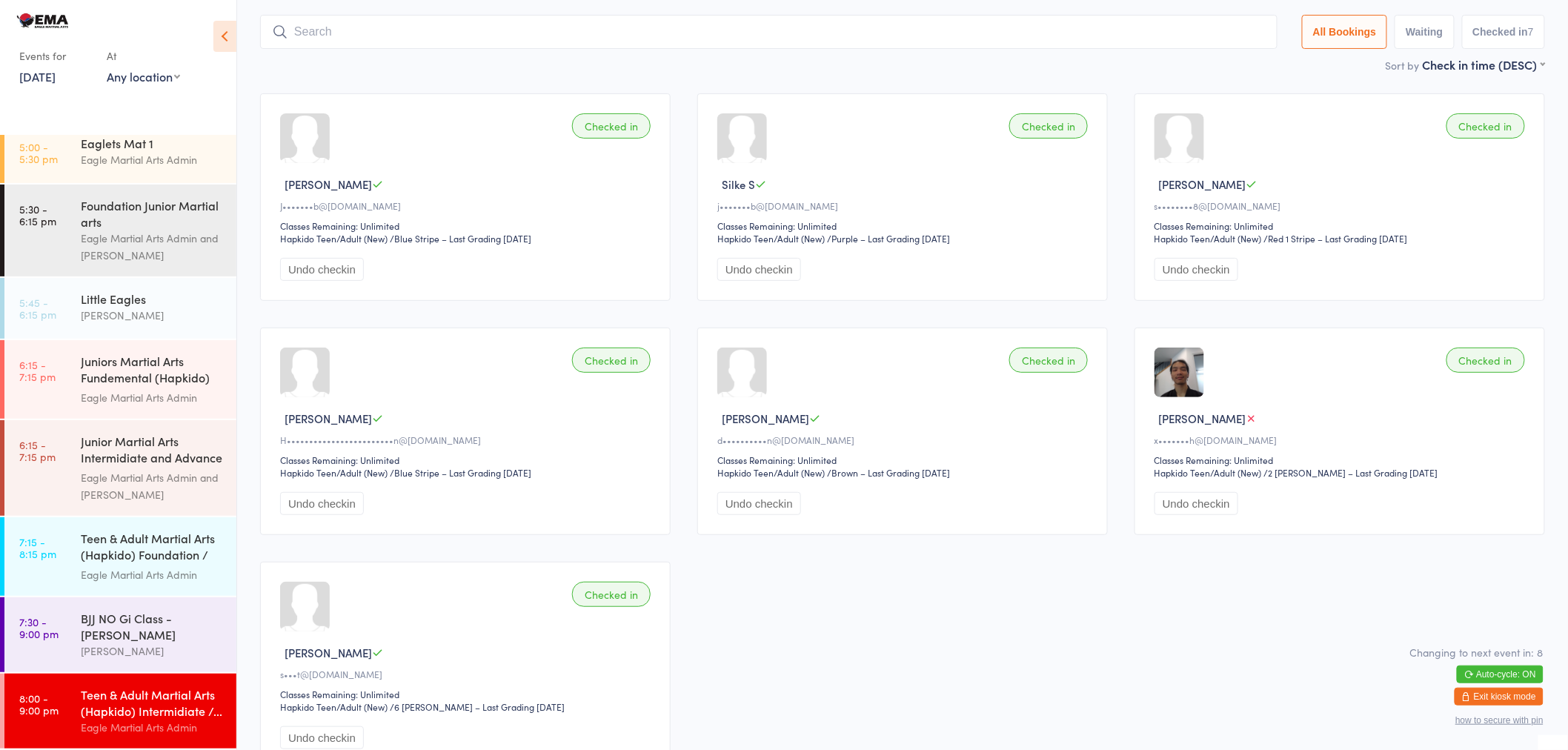
scroll to position [99, 0]
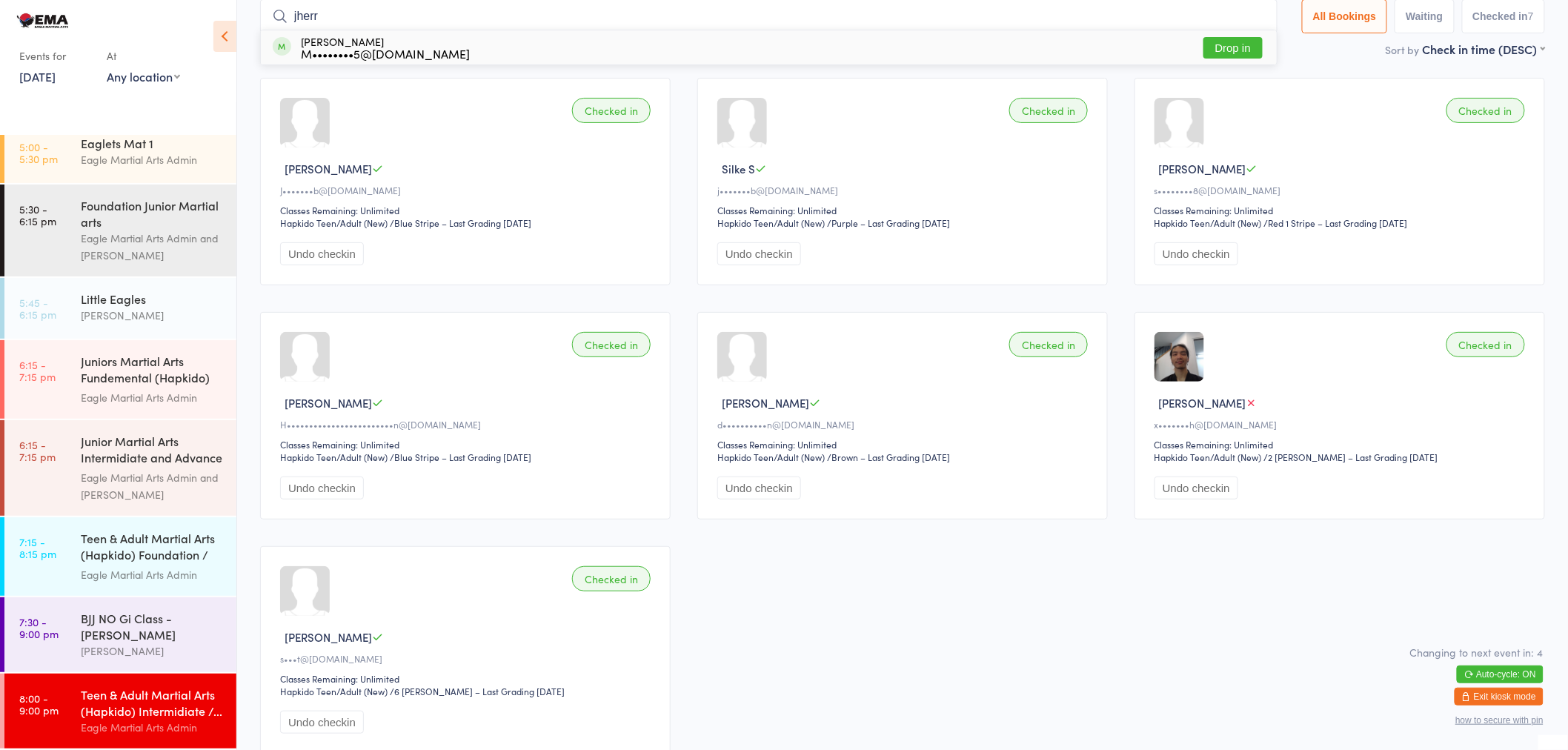
type input "jherr"
click at [373, 45] on div "Jherrie Atal M••••••••5@optusnet.com.au" at bounding box center [385, 48] width 169 height 24
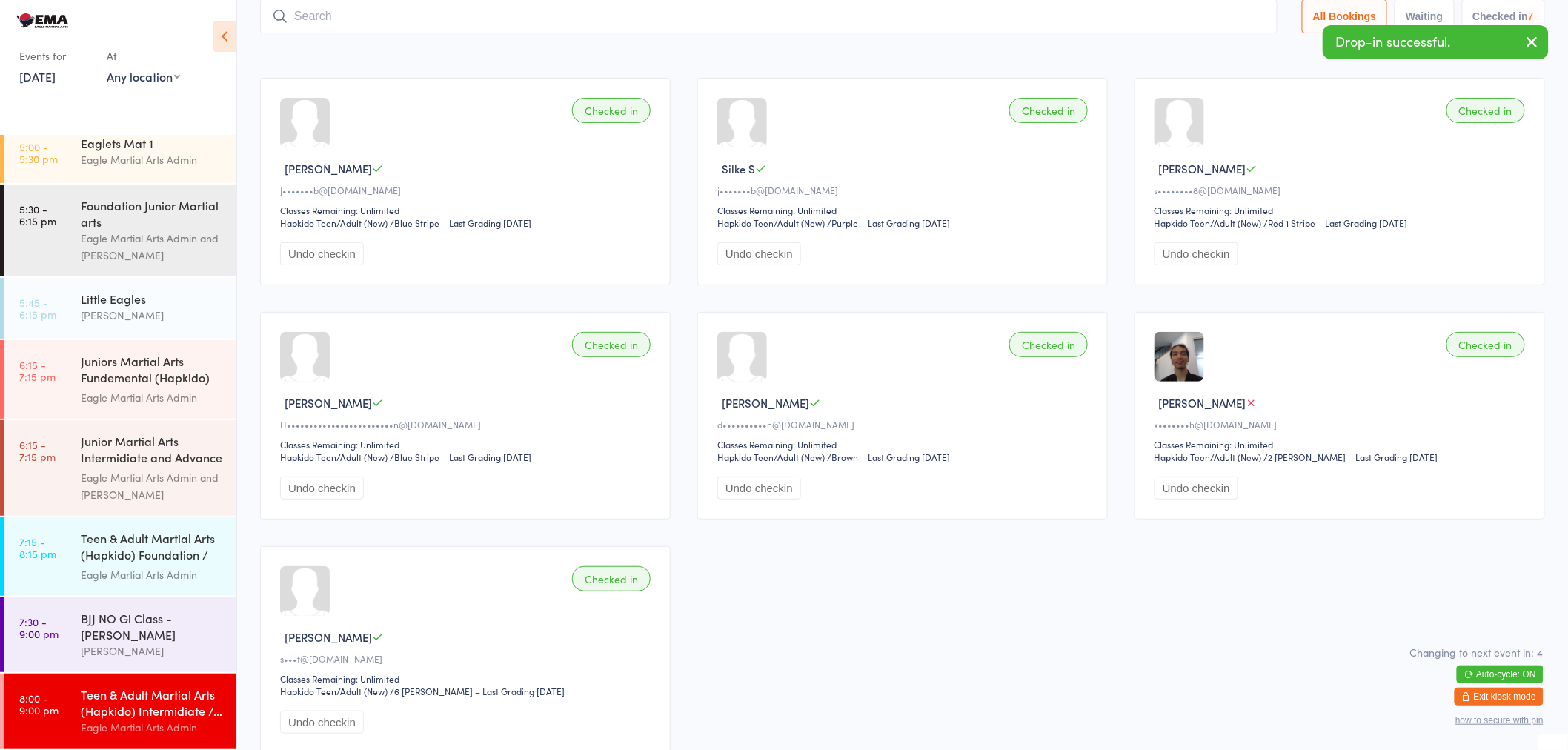
click at [357, 17] on input "search" at bounding box center [768, 16] width 1018 height 34
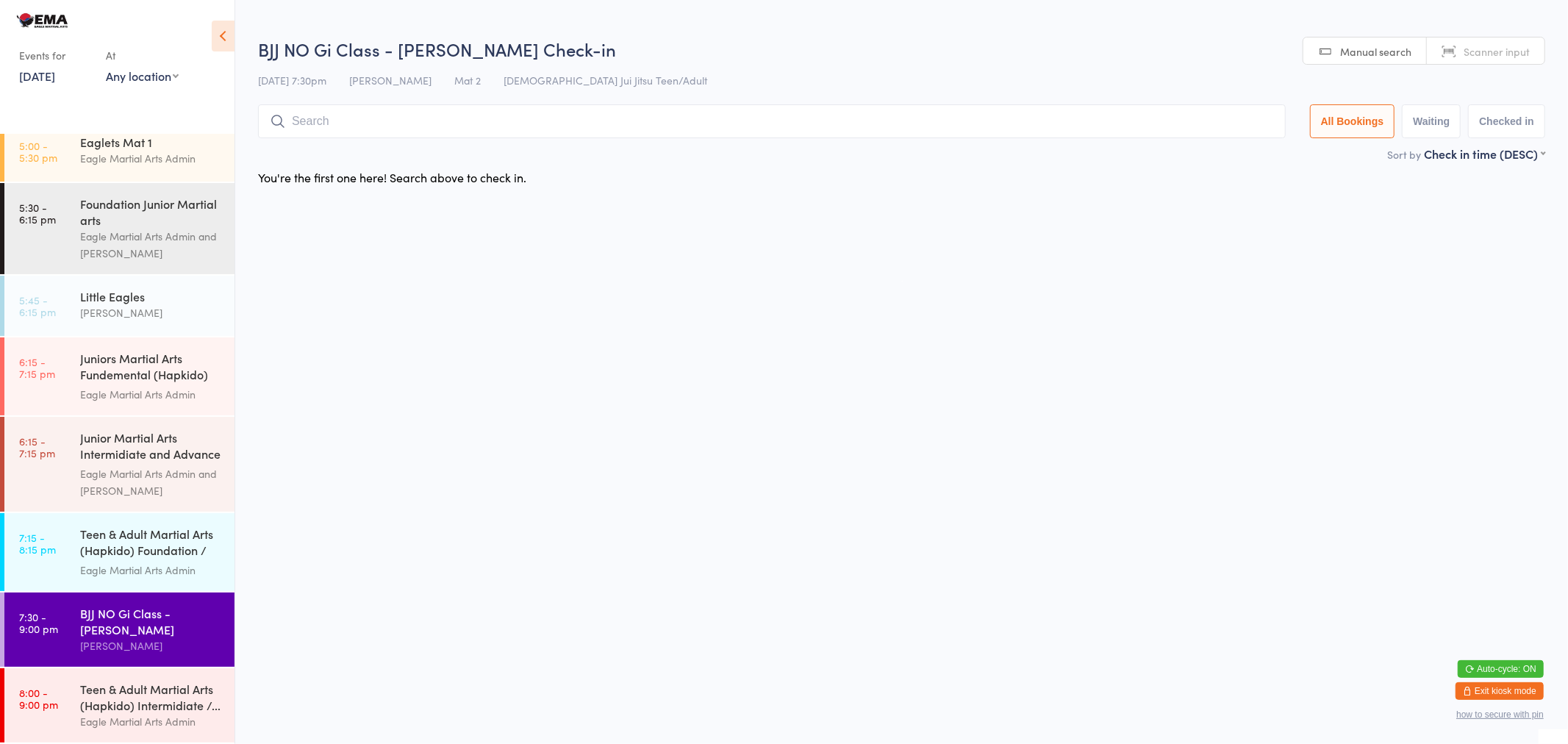
click at [158, 664] on li "7:30 - 9:00 pm BJJ NO Gi Class - Alexander Tse Alex Tse" at bounding box center [117, 631] width 235 height 76
click at [150, 699] on div "Teen & Adult Martial Arts (Hapkido) Intermidiate /..." at bounding box center [151, 697] width 142 height 32
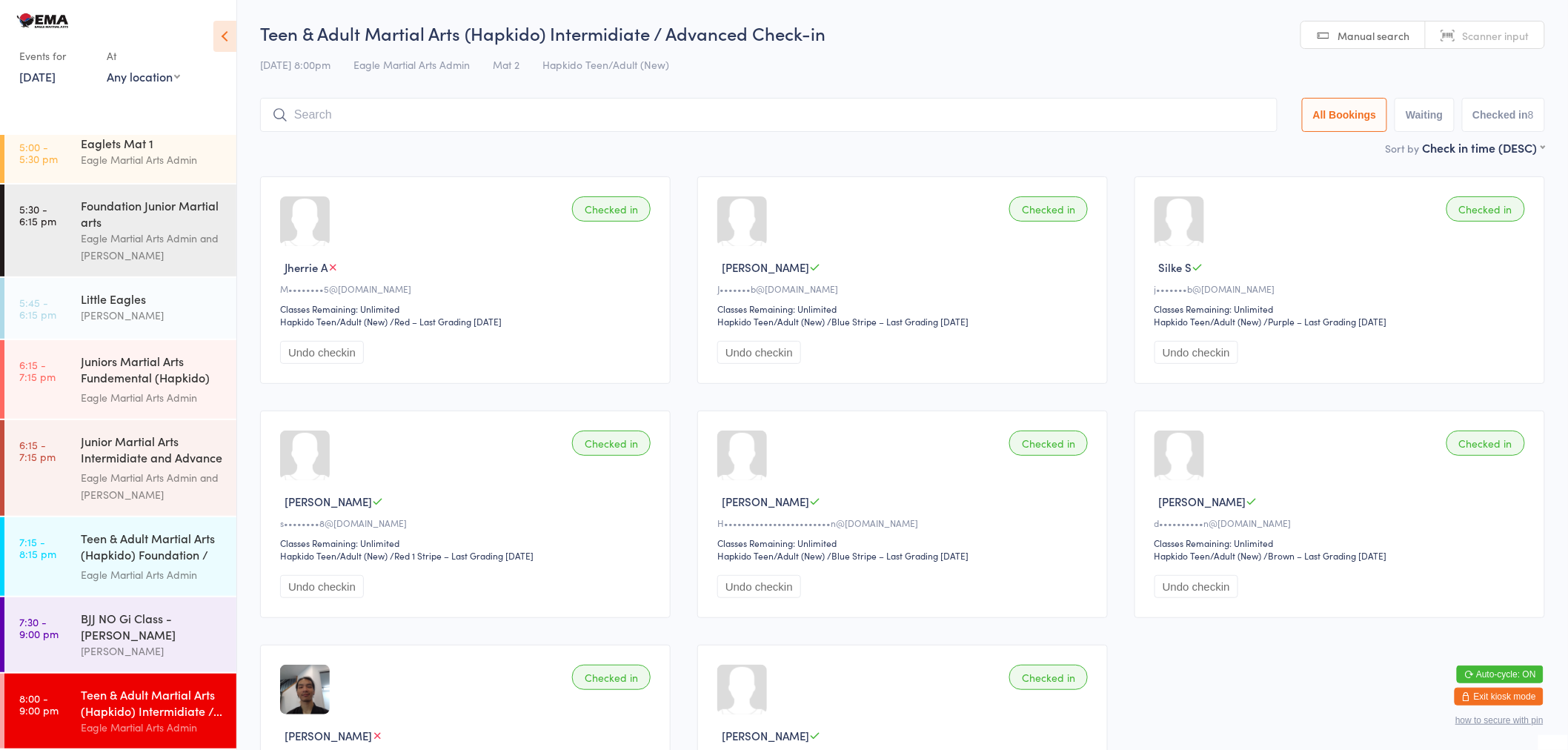
click at [434, 116] on input "search" at bounding box center [768, 114] width 1018 height 34
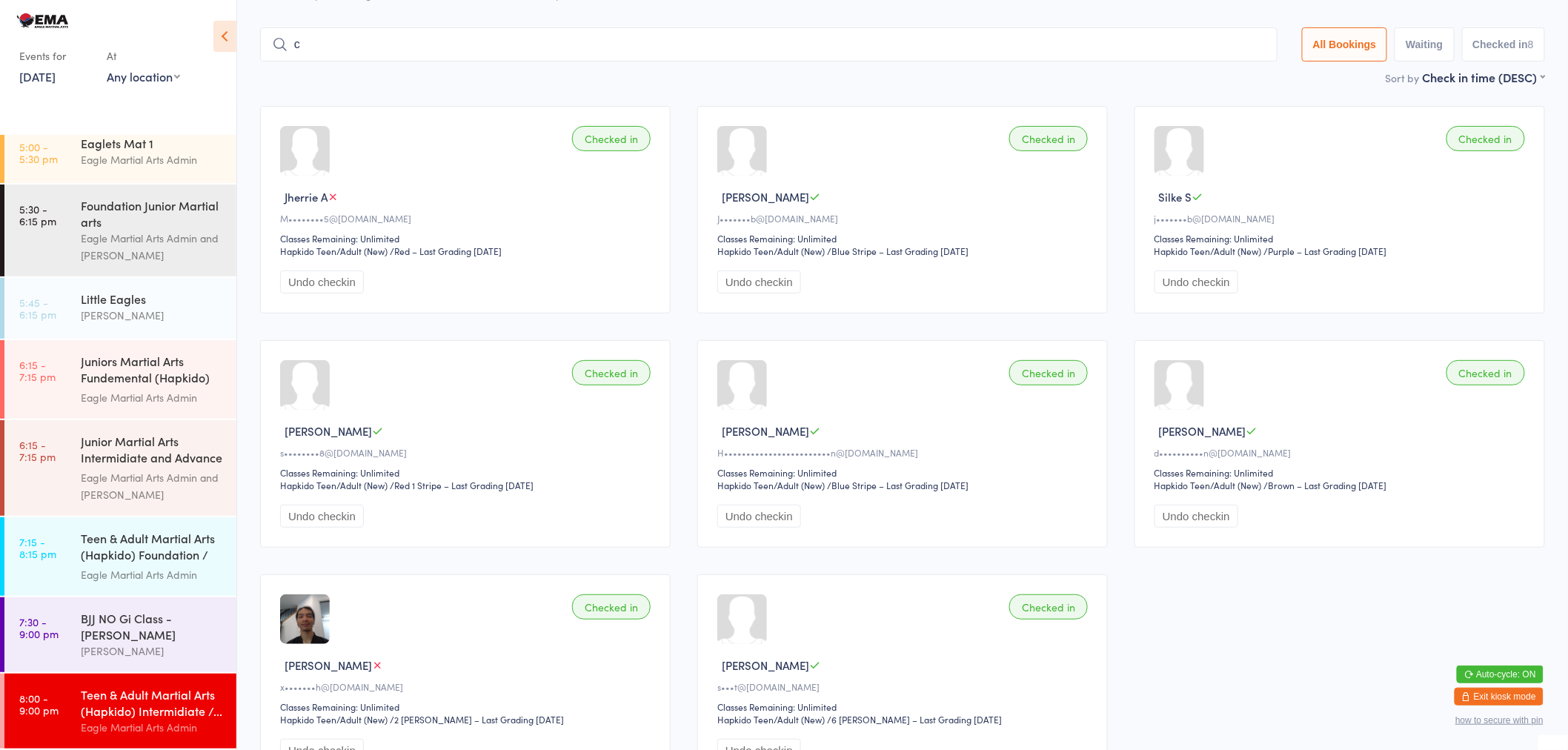
scroll to position [83, 0]
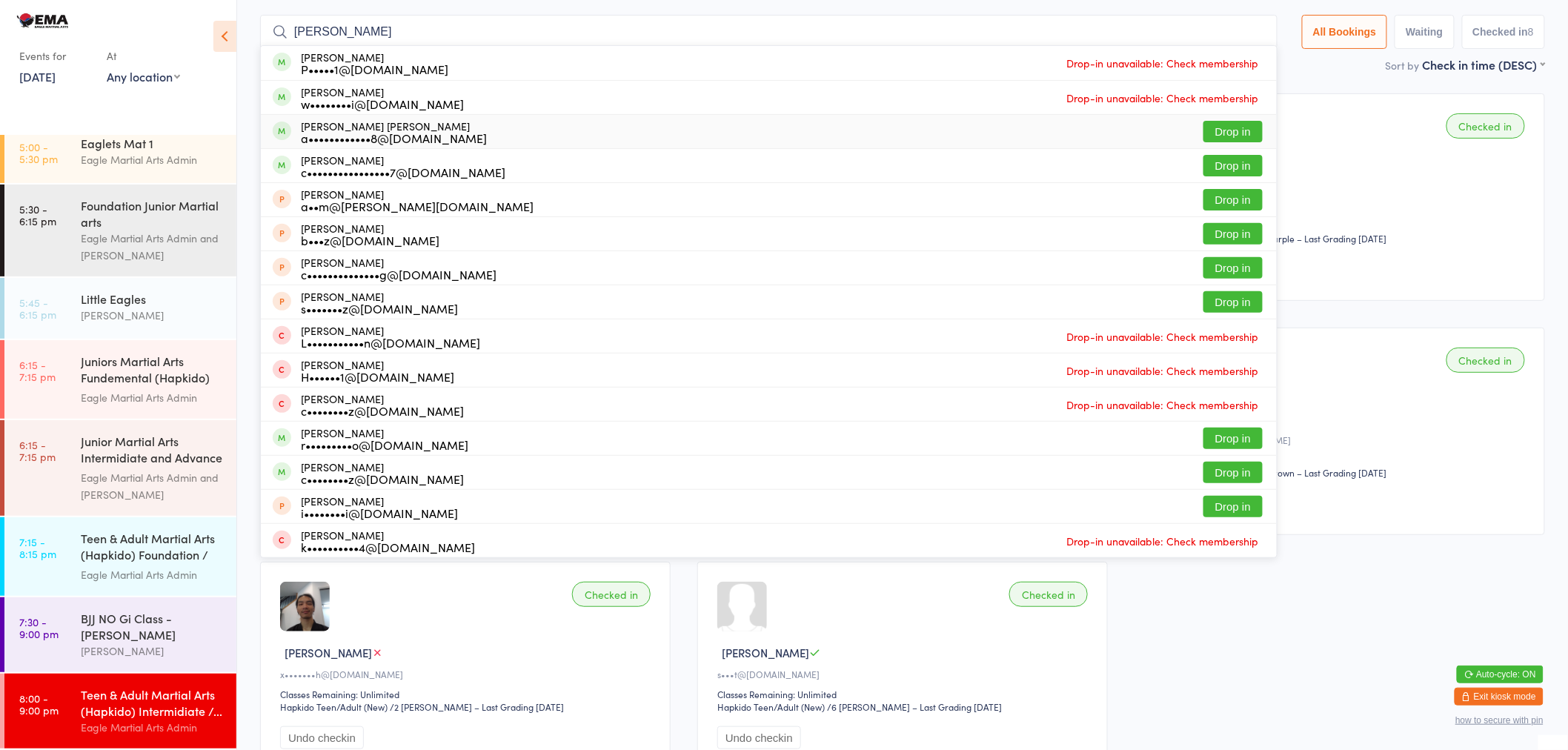
type input "charlie"
click at [432, 136] on div "a••••••••••••8@gmail.com" at bounding box center [394, 137] width 186 height 12
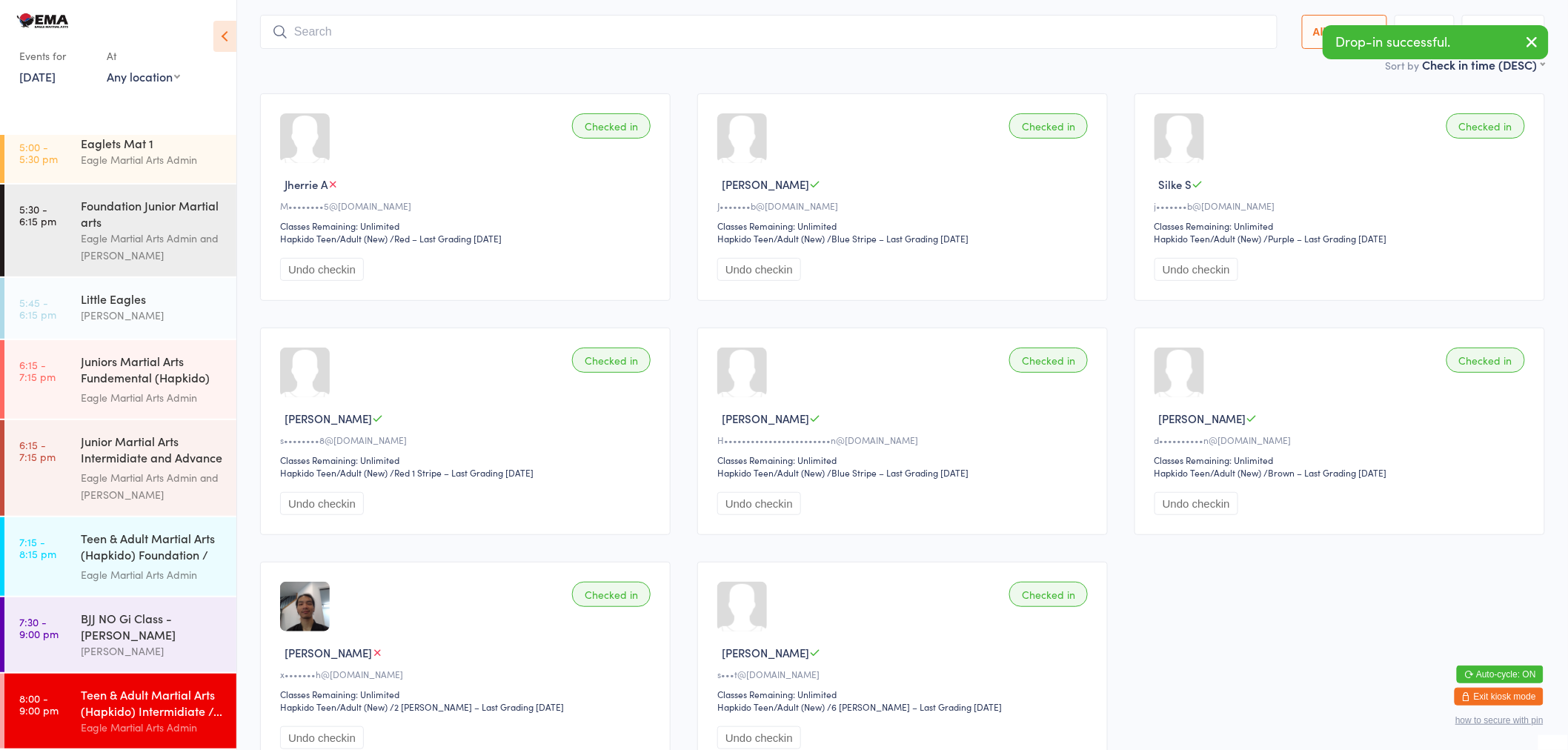
click at [389, 41] on input "search" at bounding box center [768, 32] width 1018 height 34
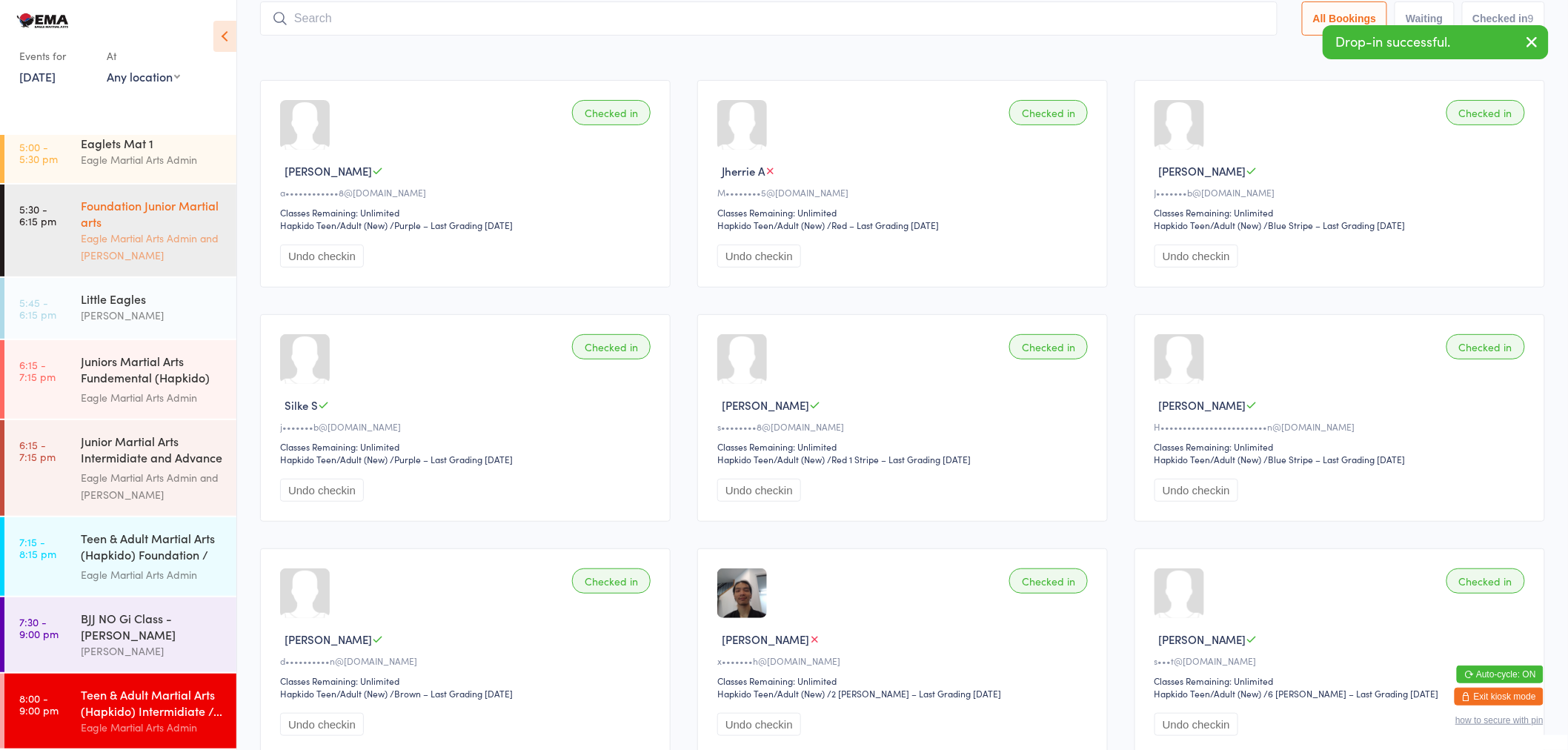
scroll to position [99, 0]
click at [433, 20] on input "search" at bounding box center [768, 16] width 1018 height 34
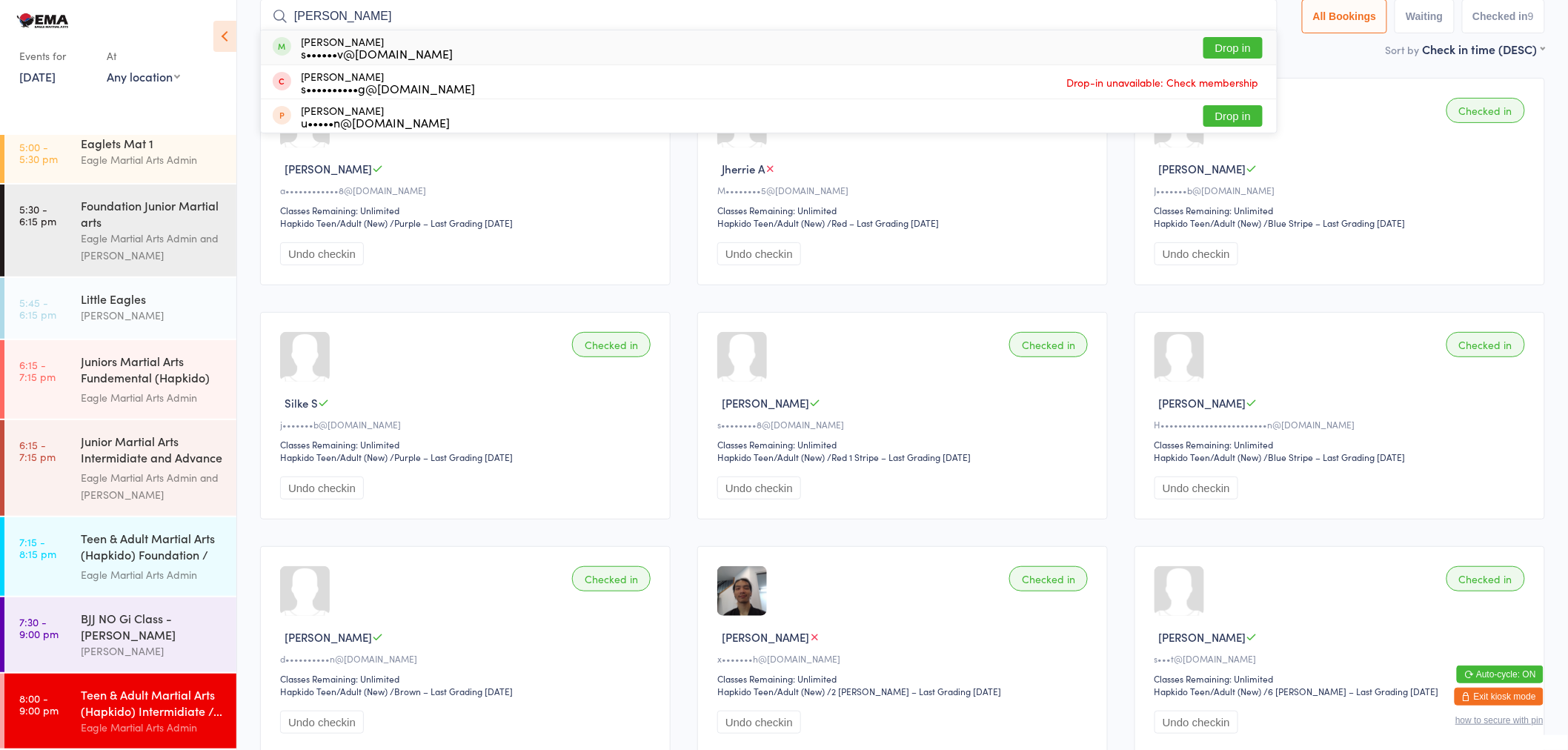
type input "sergei"
click at [401, 53] on div "s••••••v@gmail.com" at bounding box center [377, 53] width 152 height 12
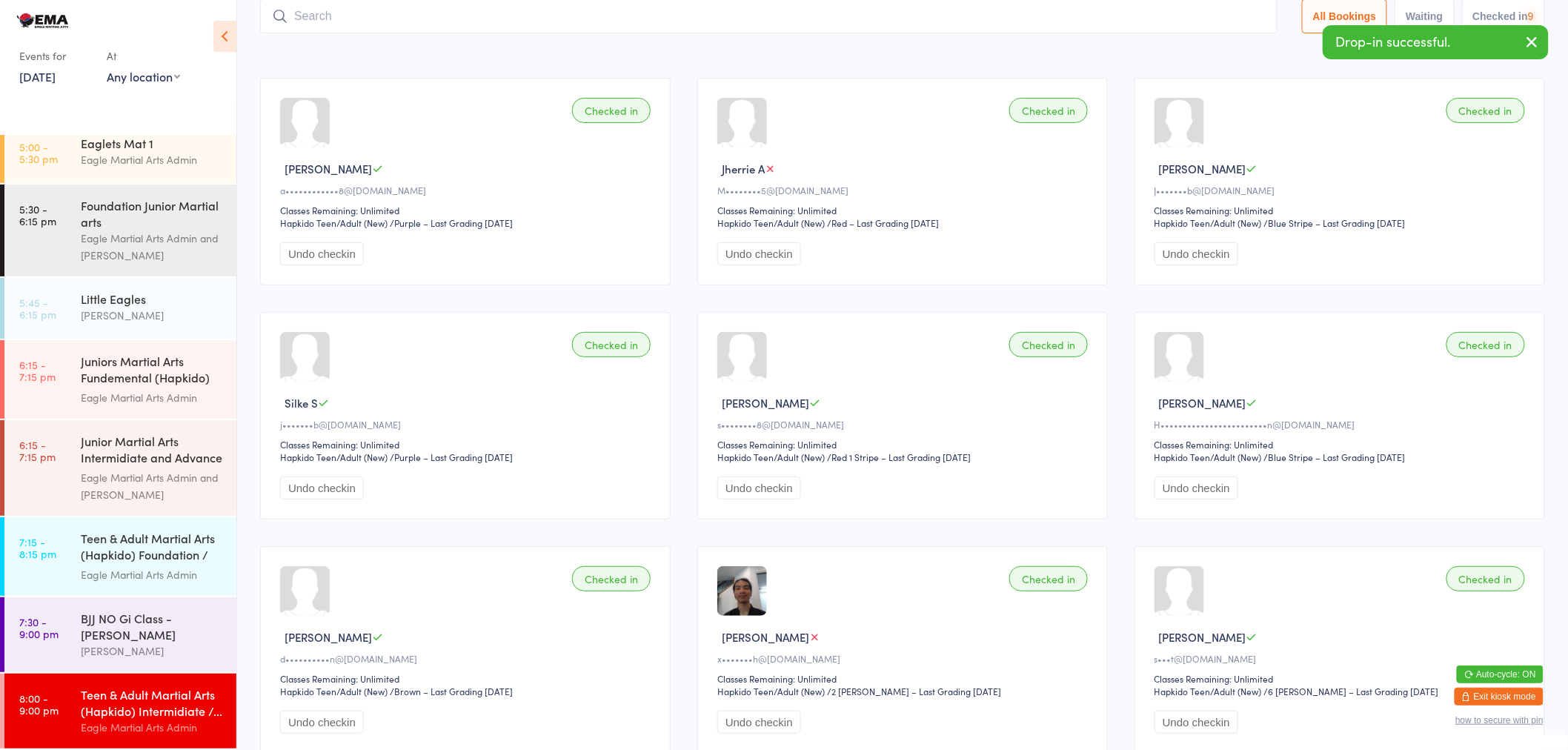
click at [394, 10] on input "search" at bounding box center [768, 16] width 1018 height 34
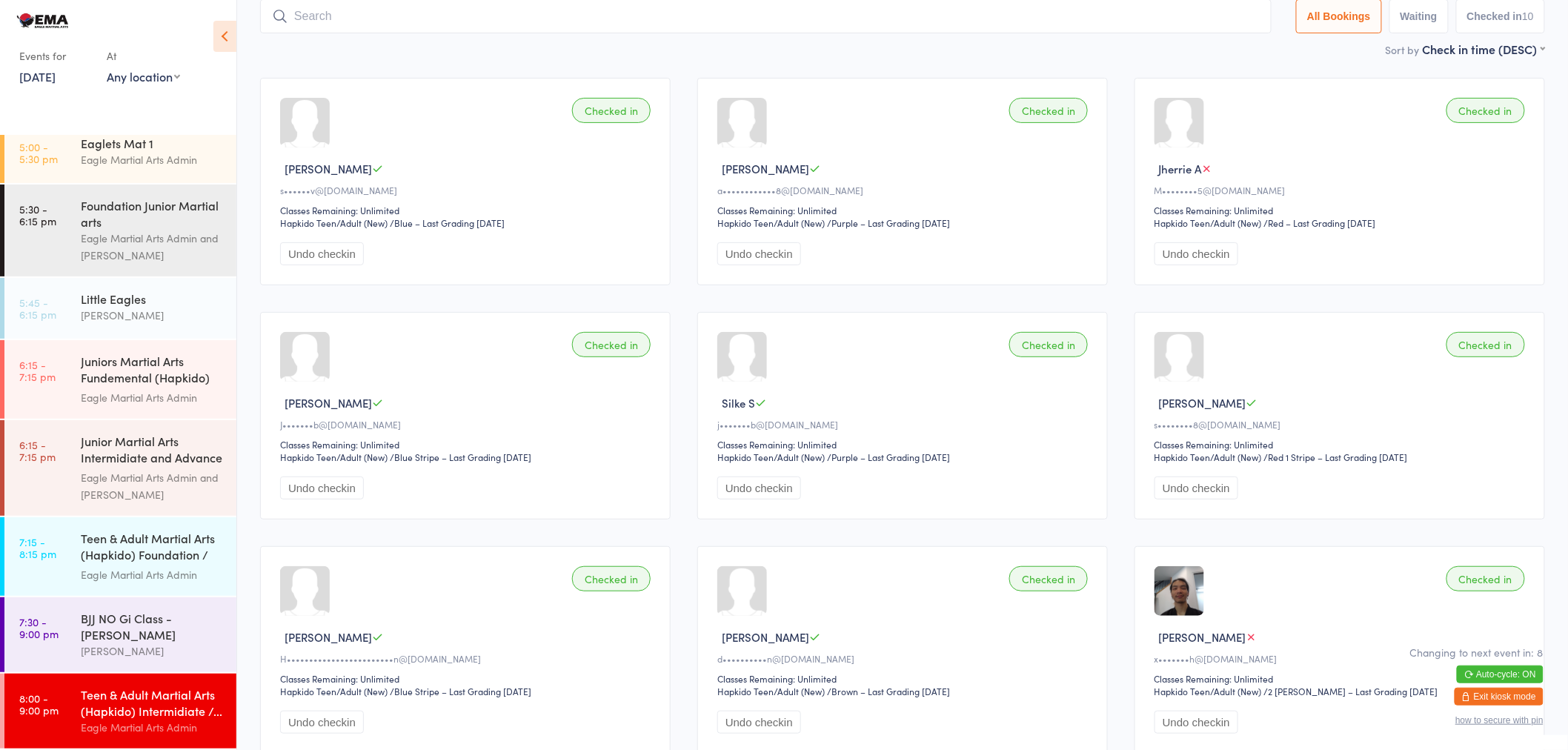
click at [403, 6] on input "search" at bounding box center [766, 16] width 1012 height 34
click at [298, 46] on div "Sort by Check in time (DESC) First name (ASC) First name (DESC) Last name (ASC)…" at bounding box center [902, 48] width 1285 height 17
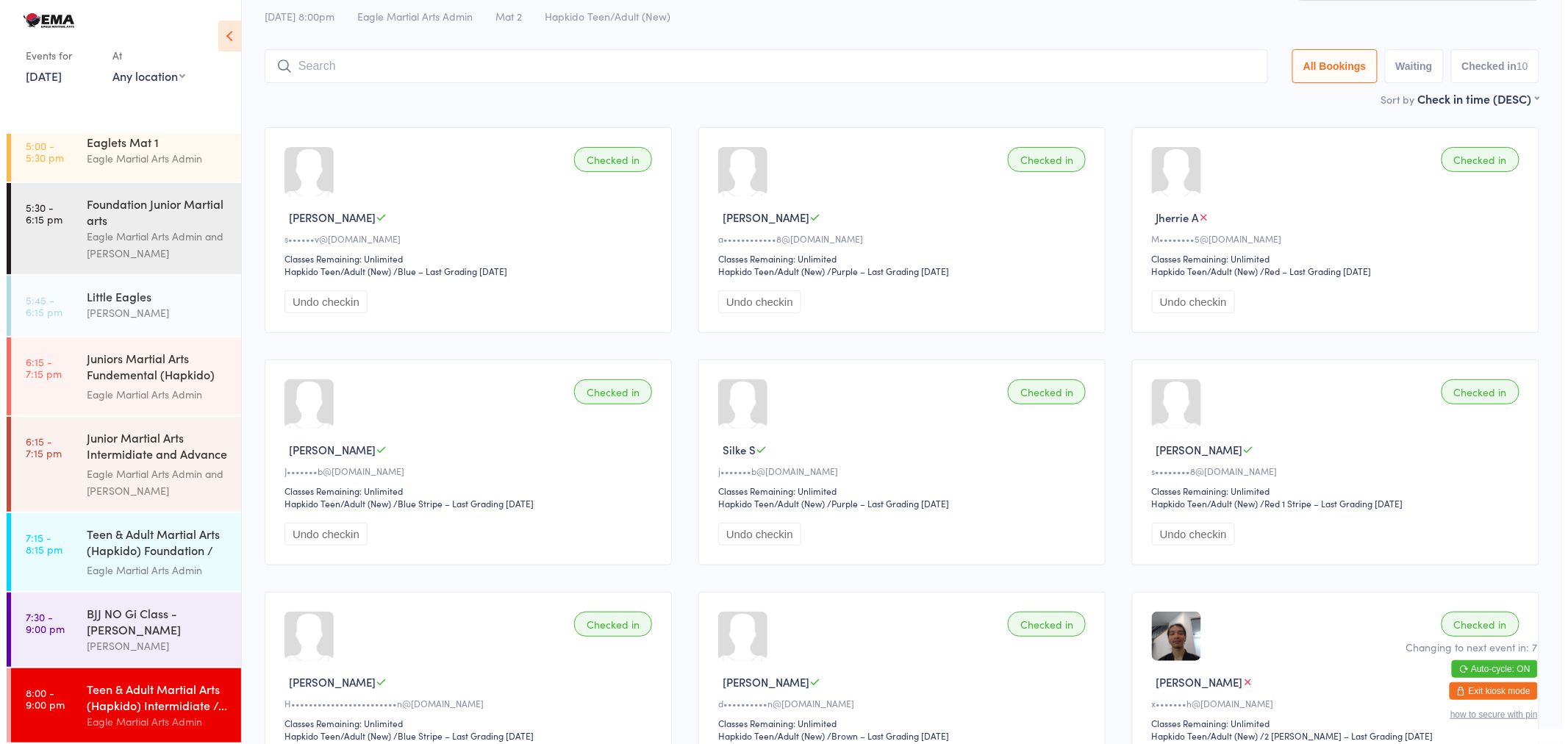
scroll to position [0, 0]
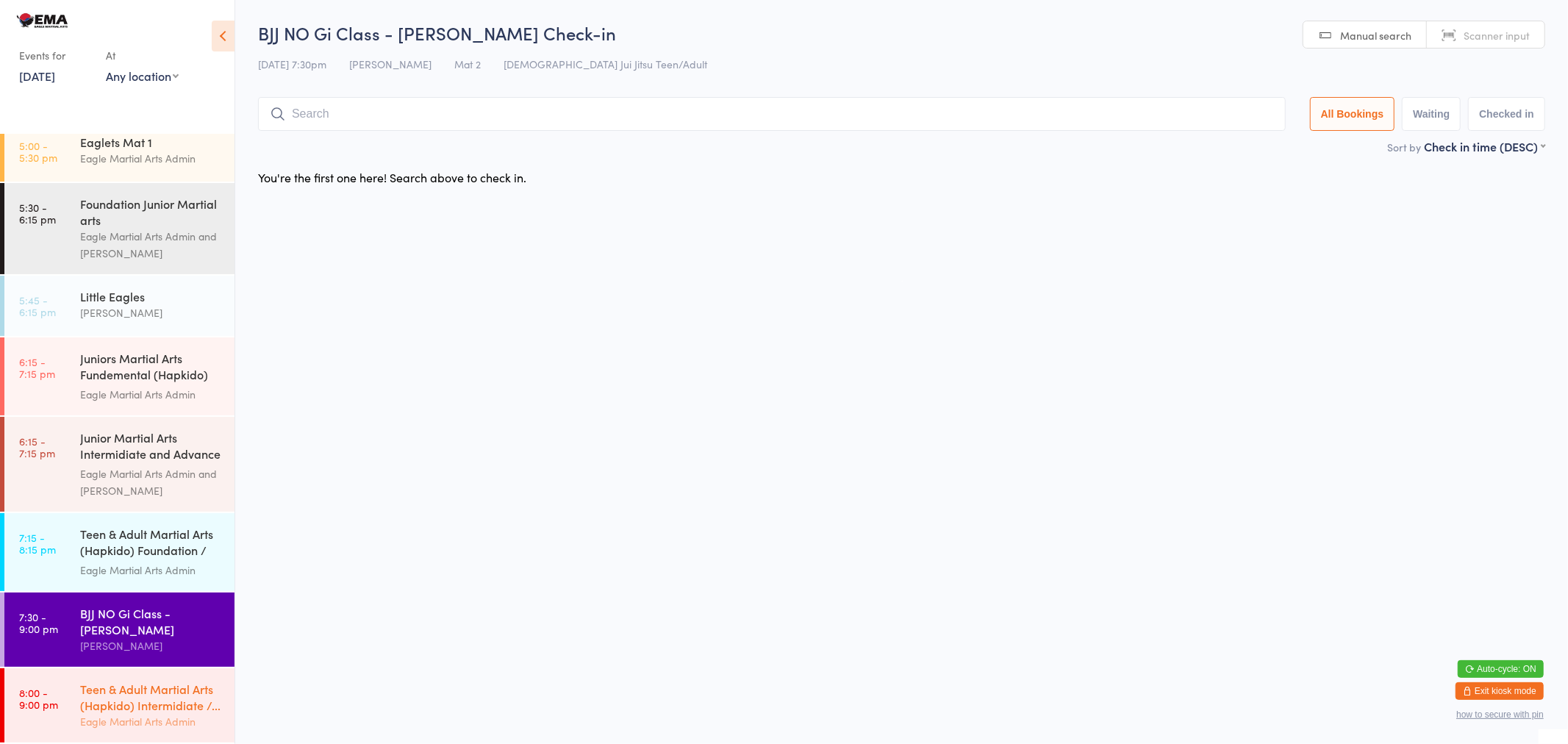
click at [150, 720] on div "Eagle Martial Arts Admin" at bounding box center [151, 721] width 142 height 17
